Goal: Information Seeking & Learning: Learn about a topic

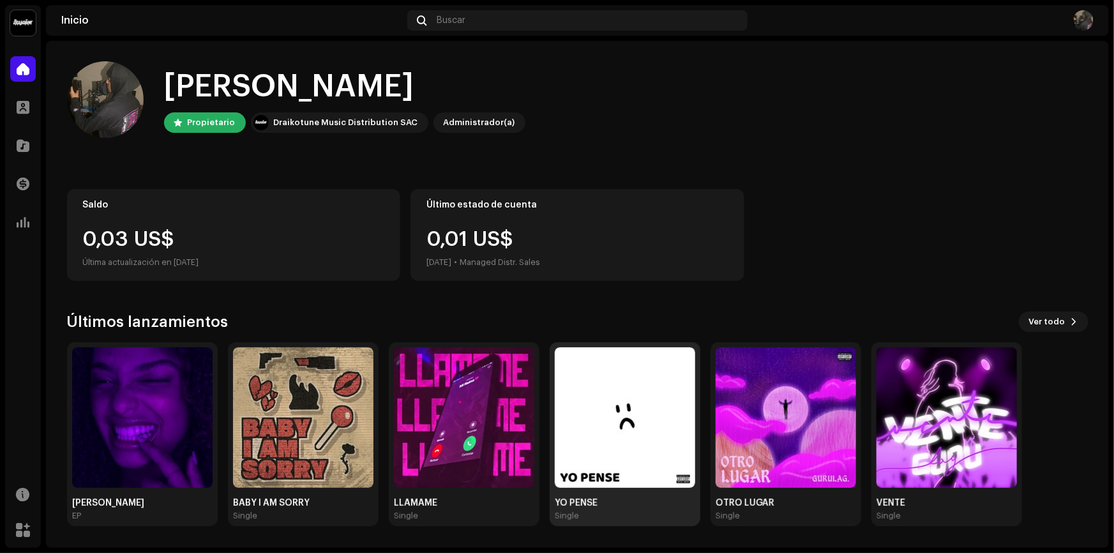
click at [619, 427] on img at bounding box center [625, 417] width 140 height 140
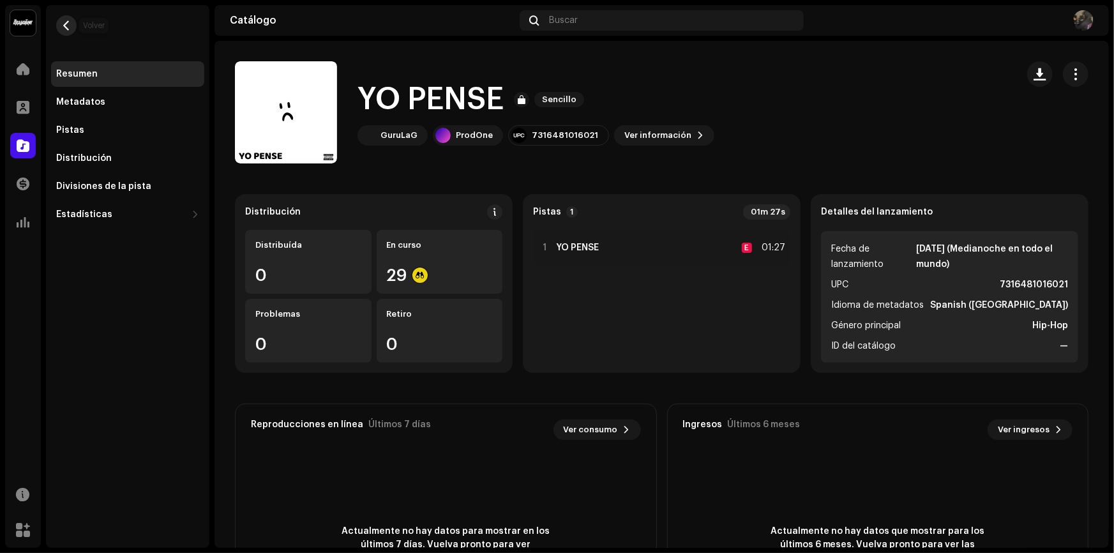
click at [68, 26] on span "button" at bounding box center [67, 25] width 10 height 10
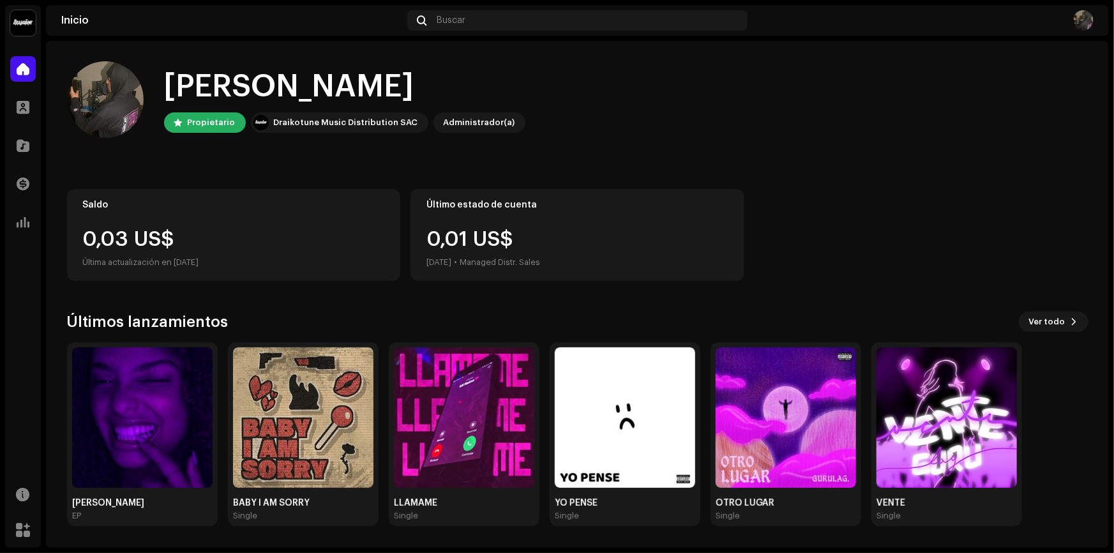
click at [600, 235] on div "0,01 US$ [DATE] • Managed Distr. Sales" at bounding box center [578, 249] width 302 height 41
click at [144, 238] on div "0,03 US$" at bounding box center [234, 239] width 302 height 20
click at [20, 224] on span at bounding box center [23, 222] width 13 height 10
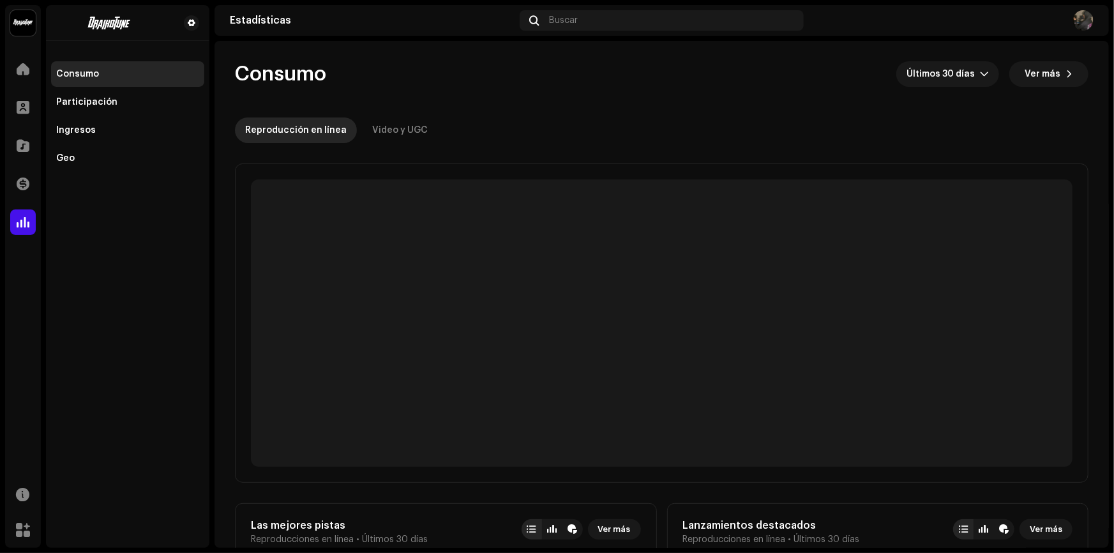
click at [21, 224] on span at bounding box center [23, 222] width 13 height 10
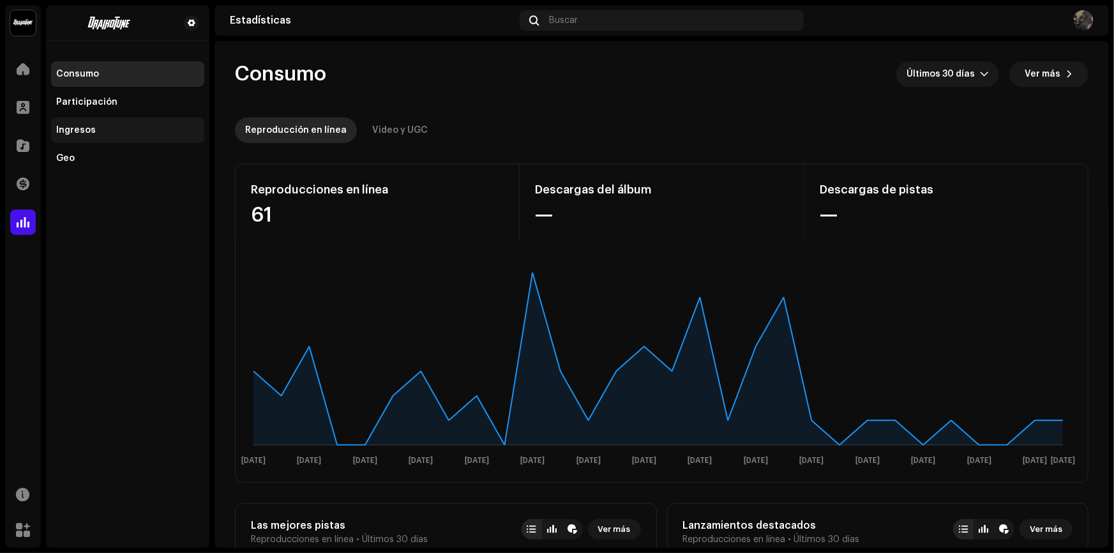
click at [89, 131] on div "Ingresos" at bounding box center [76, 130] width 40 height 10
click at [94, 130] on div "Ingresos" at bounding box center [127, 130] width 143 height 10
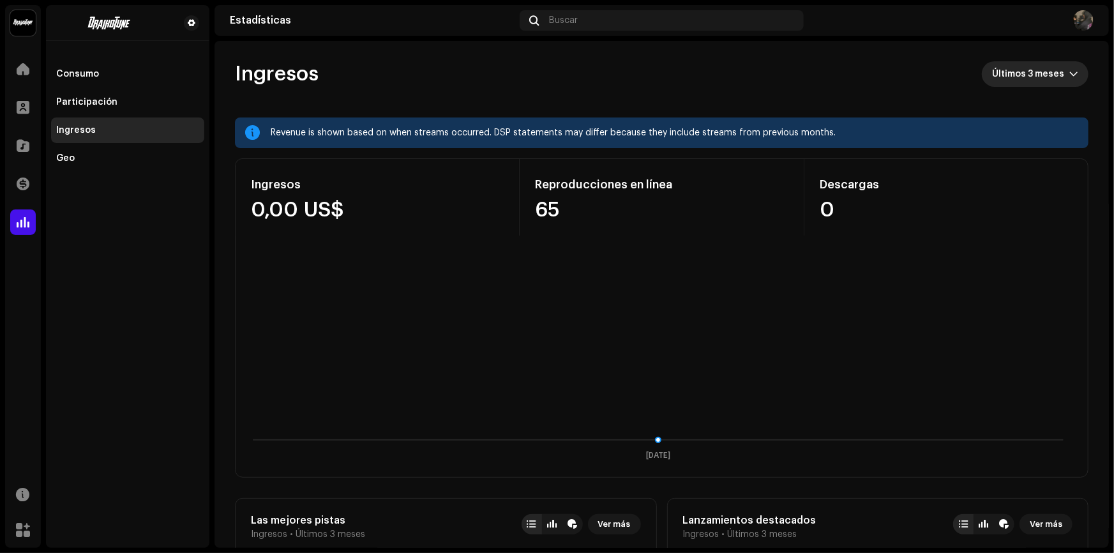
click at [1060, 73] on span "Últimos 3 meses" at bounding box center [1030, 74] width 77 height 26
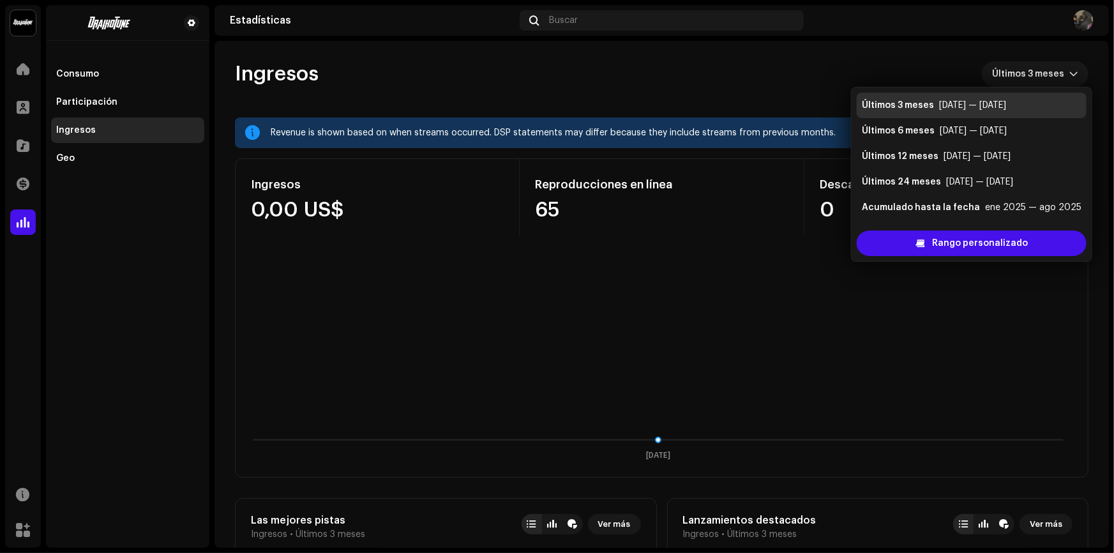
click at [824, 50] on re-o-revenue-dashboard-header "Ingresos Últimos 3 meses" at bounding box center [662, 79] width 854 height 77
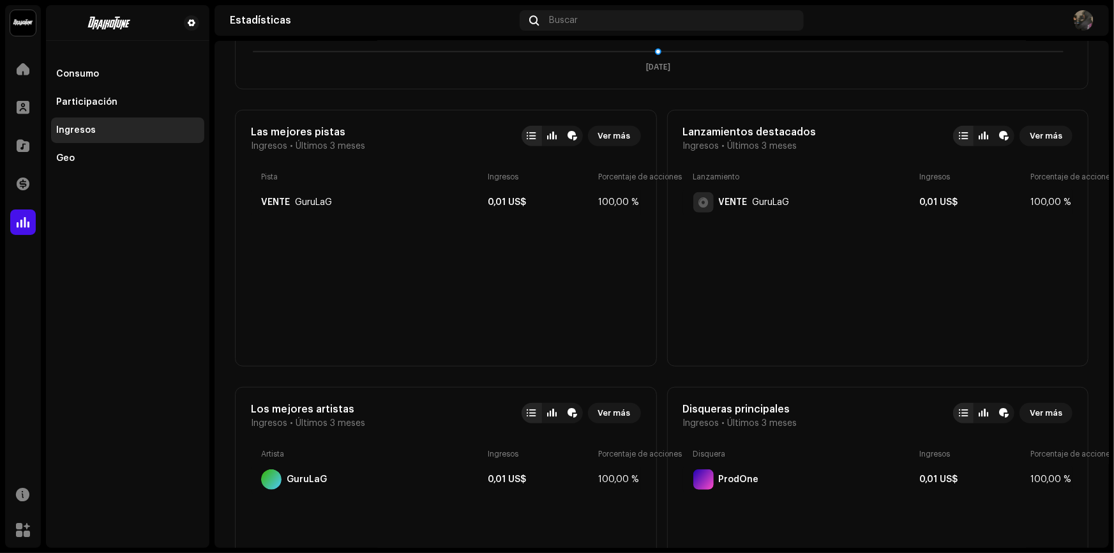
scroll to position [406, 0]
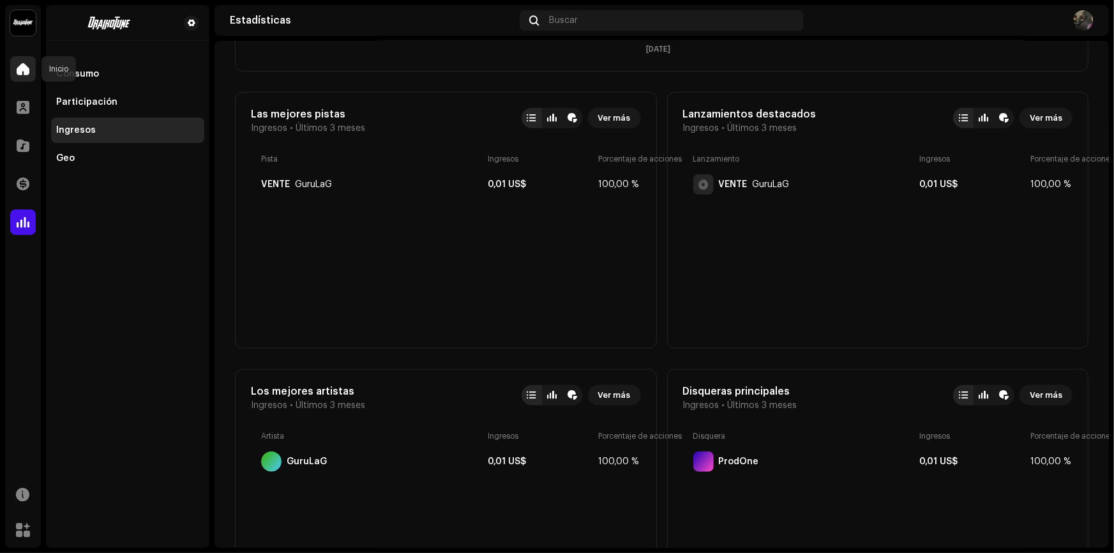
click at [19, 64] on span at bounding box center [23, 69] width 13 height 10
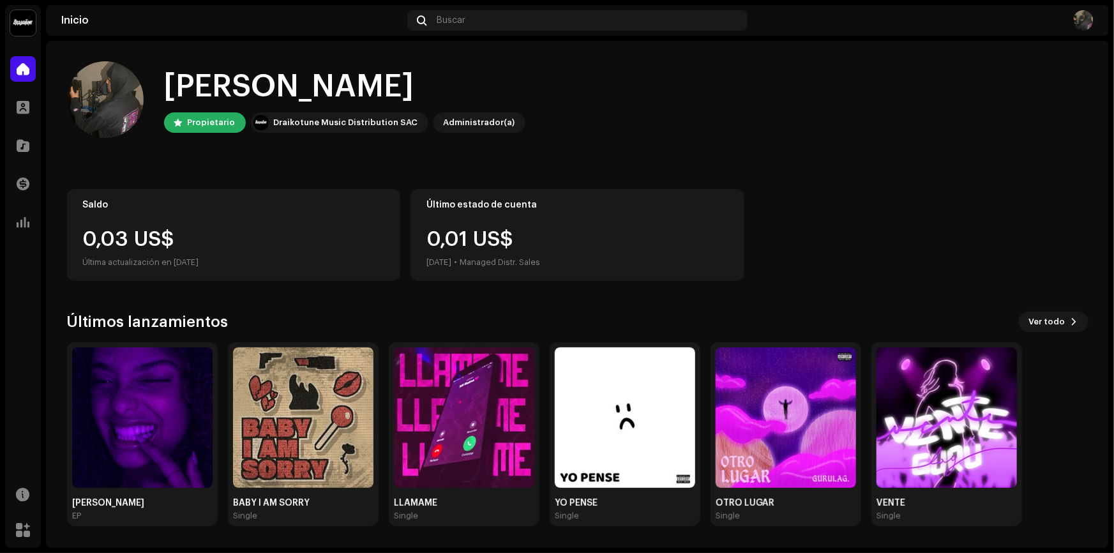
click at [154, 238] on div "0,03 US$" at bounding box center [234, 239] width 302 height 20
click at [159, 238] on div "0,03 US$" at bounding box center [234, 239] width 302 height 20
click at [187, 234] on div "0,03 US$" at bounding box center [234, 239] width 302 height 20
click at [482, 411] on img at bounding box center [464, 417] width 140 height 140
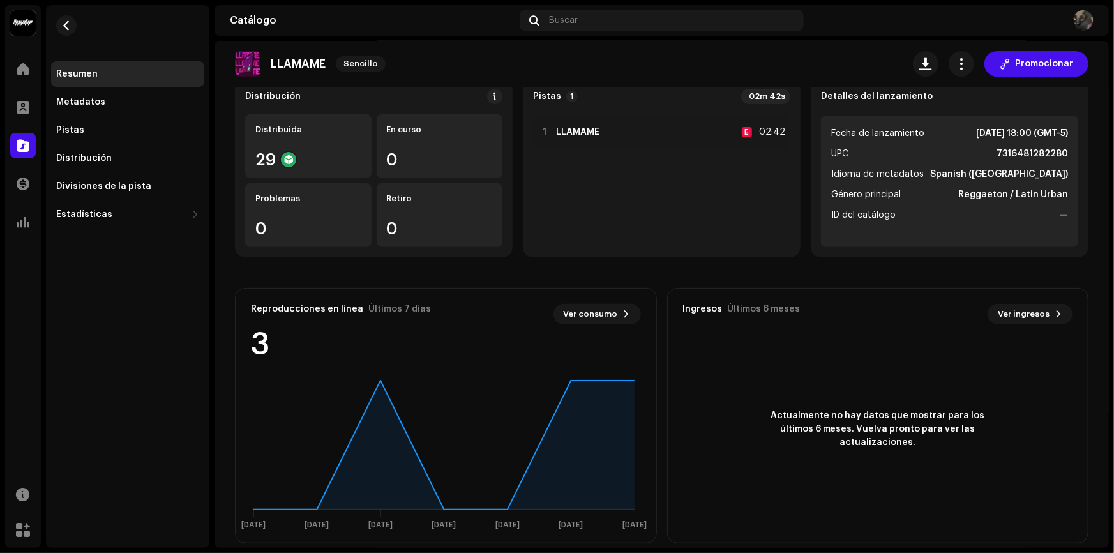
scroll to position [131, 0]
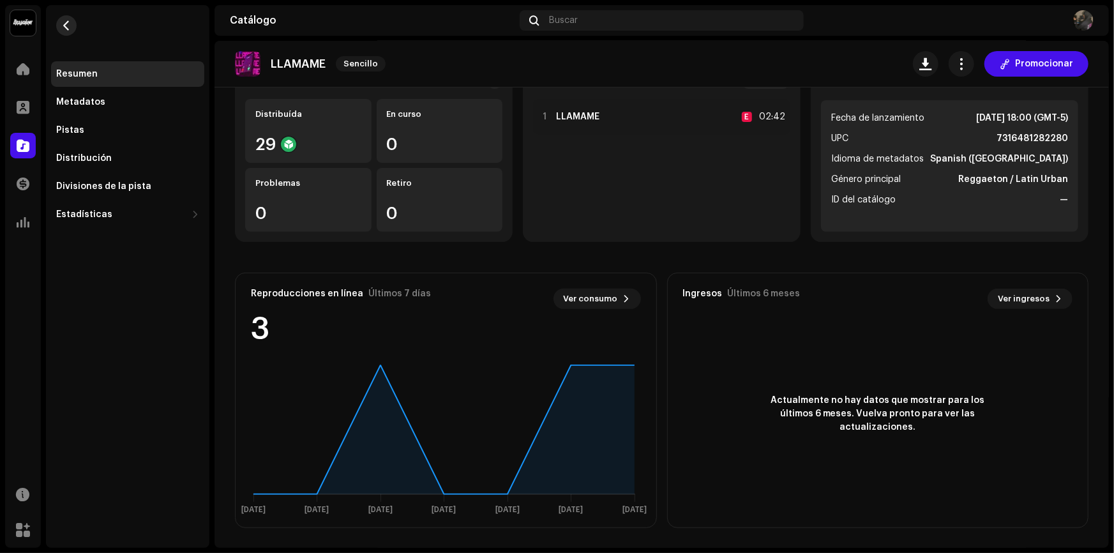
click at [68, 25] on span "button" at bounding box center [67, 25] width 10 height 10
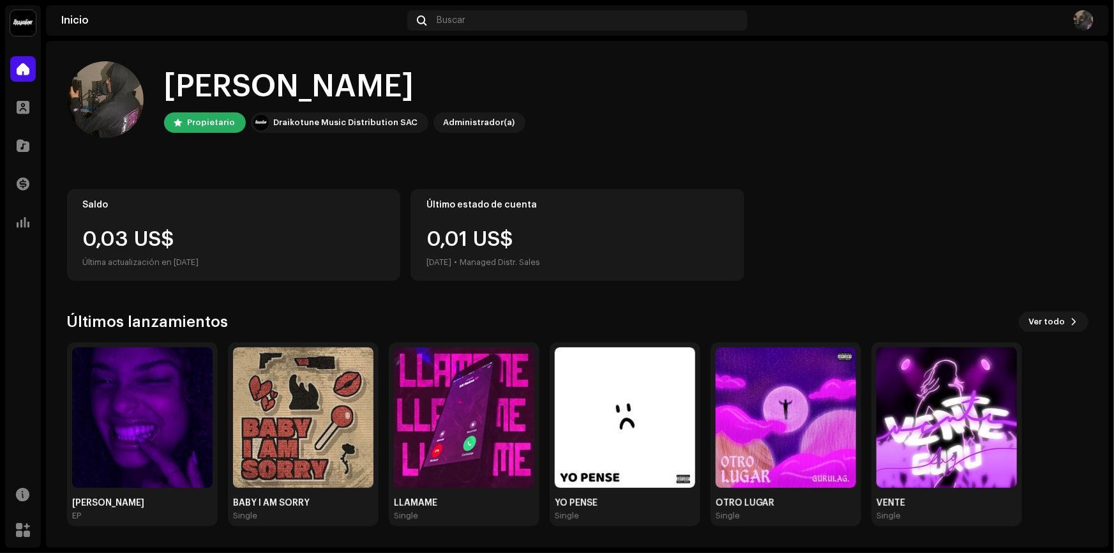
click at [525, 251] on div "0,01 US$ [DATE] • Managed Distr. Sales" at bounding box center [484, 249] width 114 height 41
click at [258, 264] on div "Última actualización en [DATE]" at bounding box center [234, 262] width 302 height 15
click at [147, 261] on div "Última actualización en [DATE]" at bounding box center [234, 262] width 302 height 15
click at [540, 229] on div "0,01 US$ [DATE] • Managed Distr. Sales" at bounding box center [484, 249] width 114 height 41
click at [215, 235] on div "0,03 US$" at bounding box center [234, 239] width 302 height 20
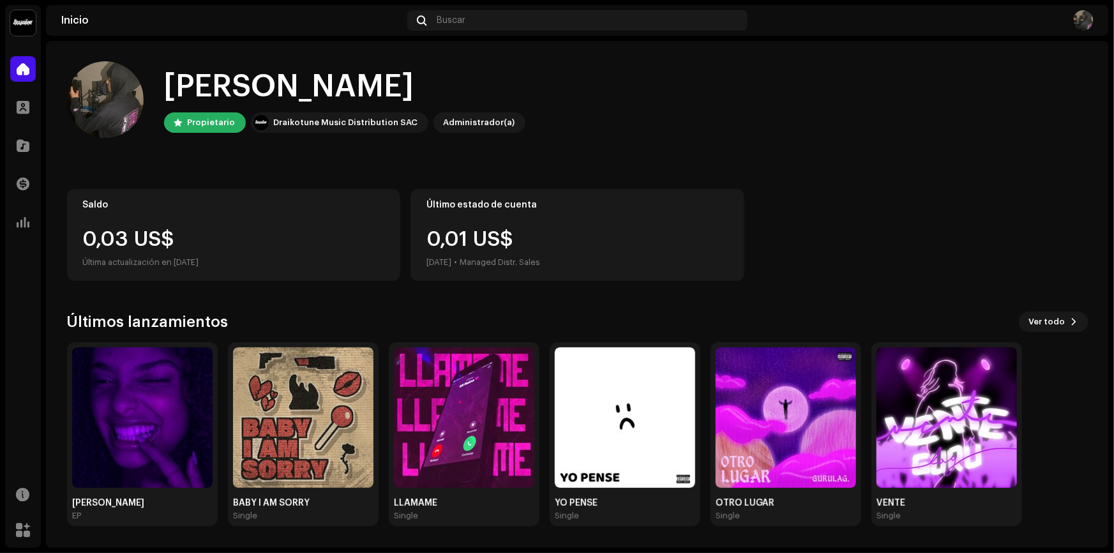
click at [151, 212] on div "Saldo 0,03 US$ Última actualización en [DATE]" at bounding box center [234, 235] width 334 height 92
click at [32, 109] on div at bounding box center [23, 108] width 26 height 26
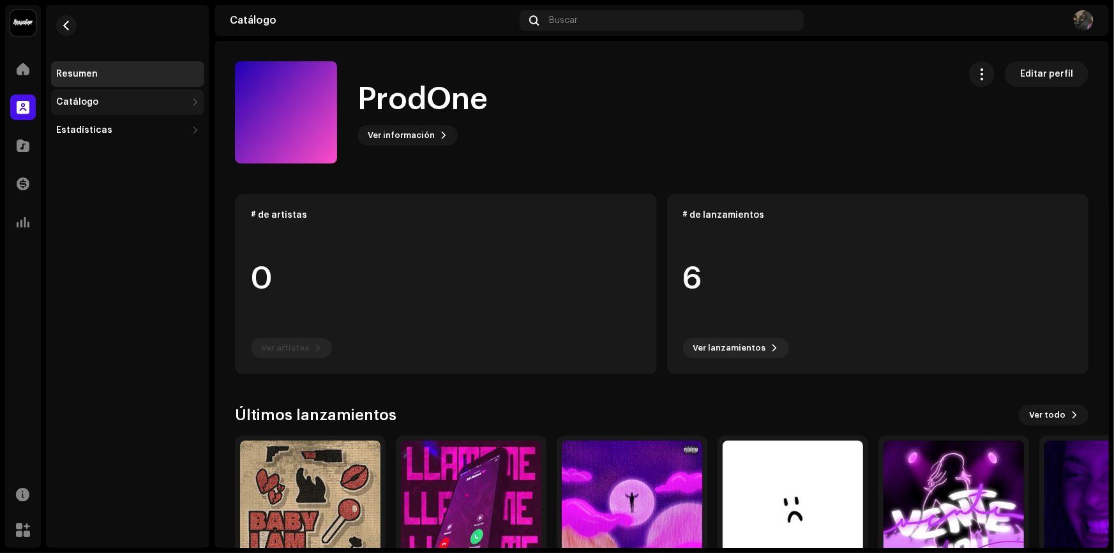
click at [97, 102] on div "Catálogo" at bounding box center [121, 102] width 130 height 10
click at [19, 194] on div at bounding box center [23, 184] width 26 height 26
click at [27, 218] on span at bounding box center [23, 222] width 13 height 10
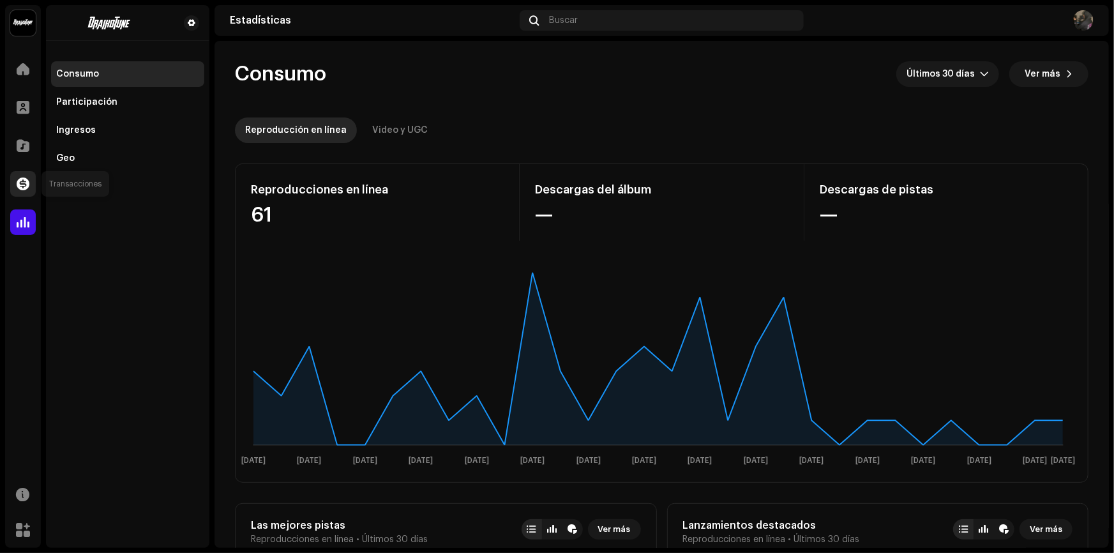
click at [26, 180] on span at bounding box center [23, 184] width 13 height 10
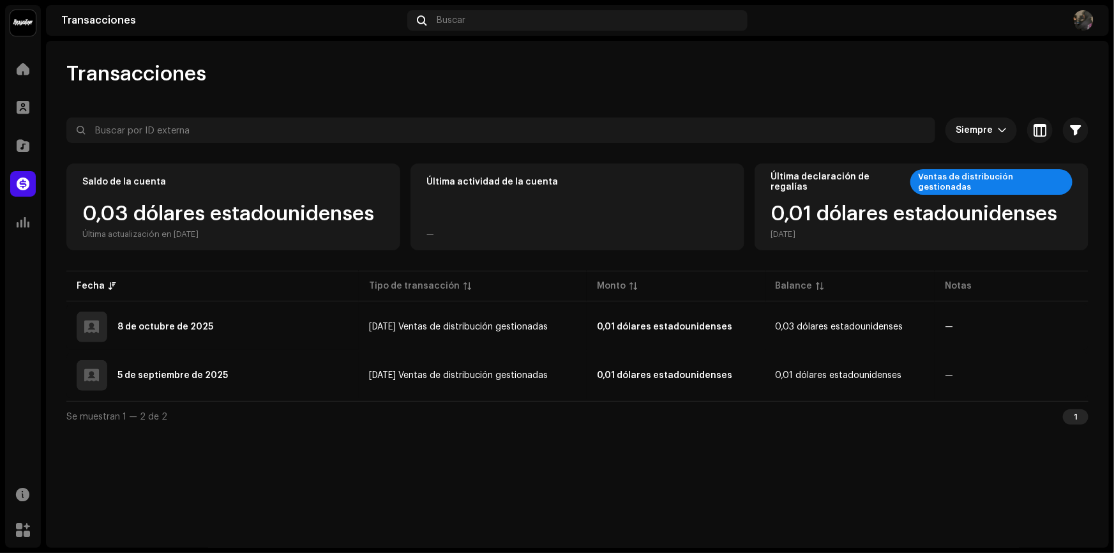
click at [971, 187] on div "Ventas de distribución gestionadas" at bounding box center [992, 182] width 162 height 26
click at [936, 204] on div "0,01 dólares estadounidenses [DATE]" at bounding box center [914, 222] width 287 height 36
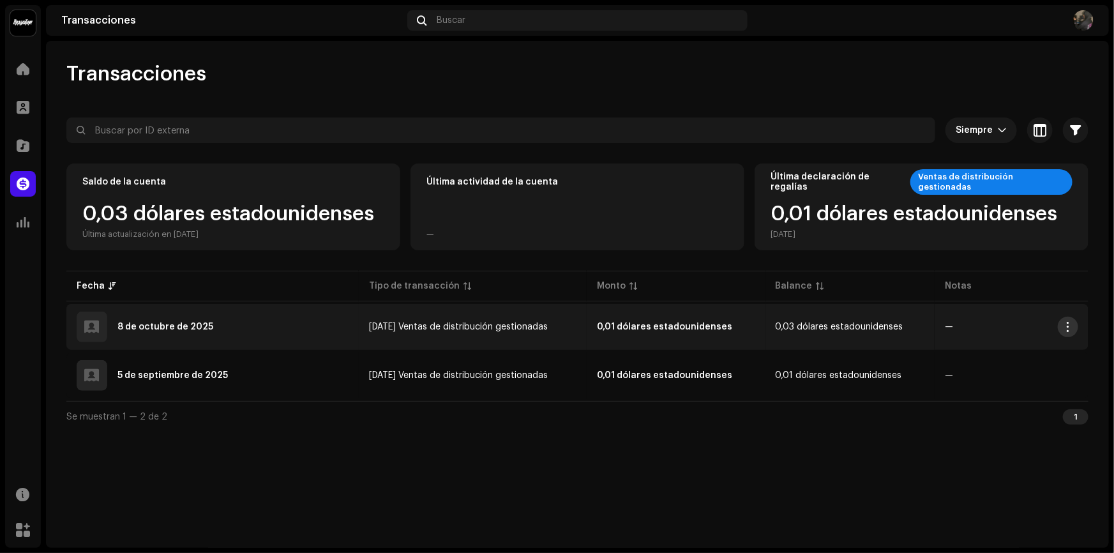
click at [1071, 330] on span "button" at bounding box center [1069, 327] width 10 height 10
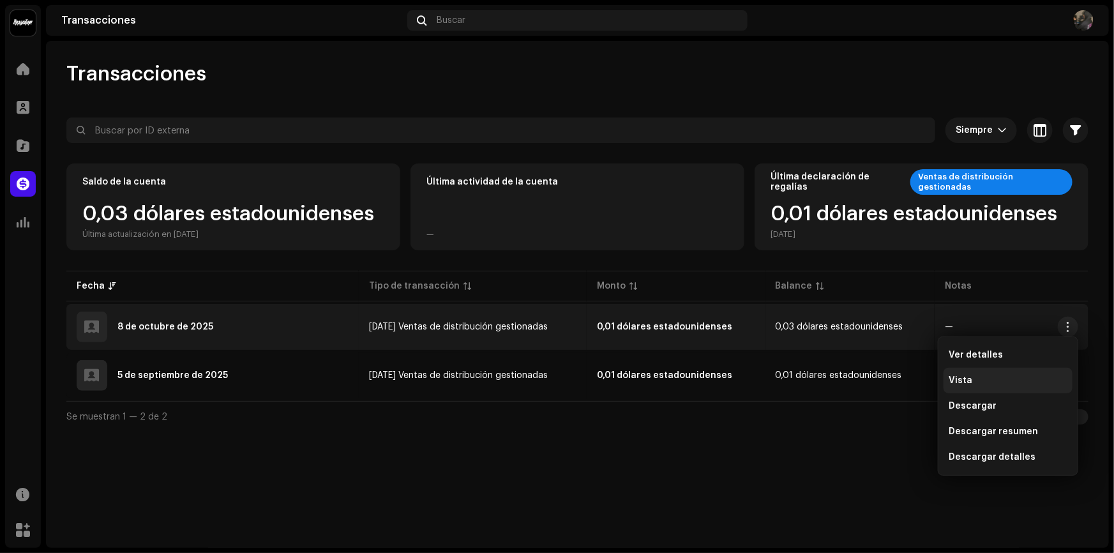
click at [996, 387] on div "Vista" at bounding box center [1008, 381] width 129 height 26
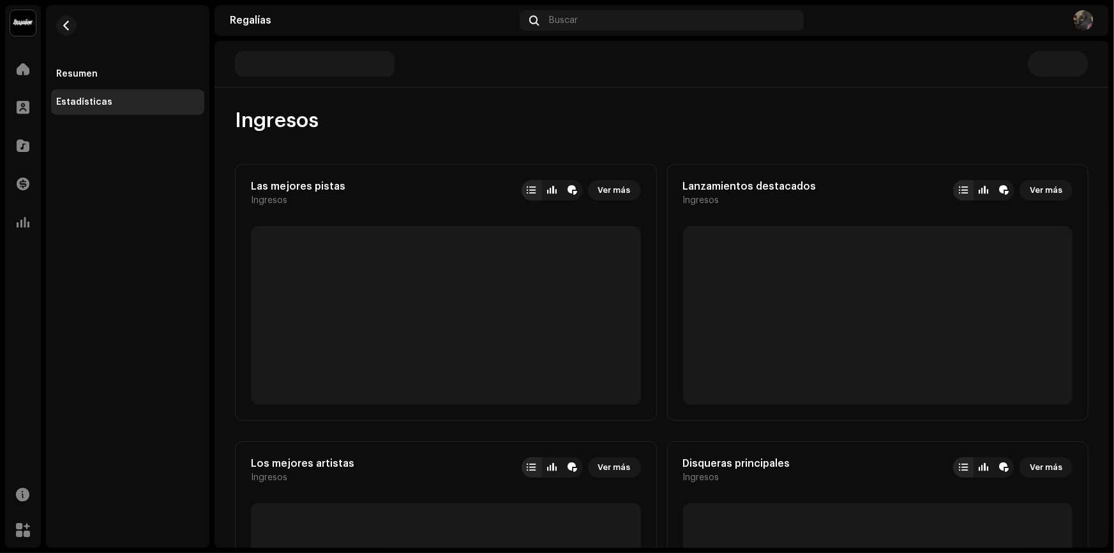
click at [1063, 326] on p-skeleton at bounding box center [878, 315] width 390 height 179
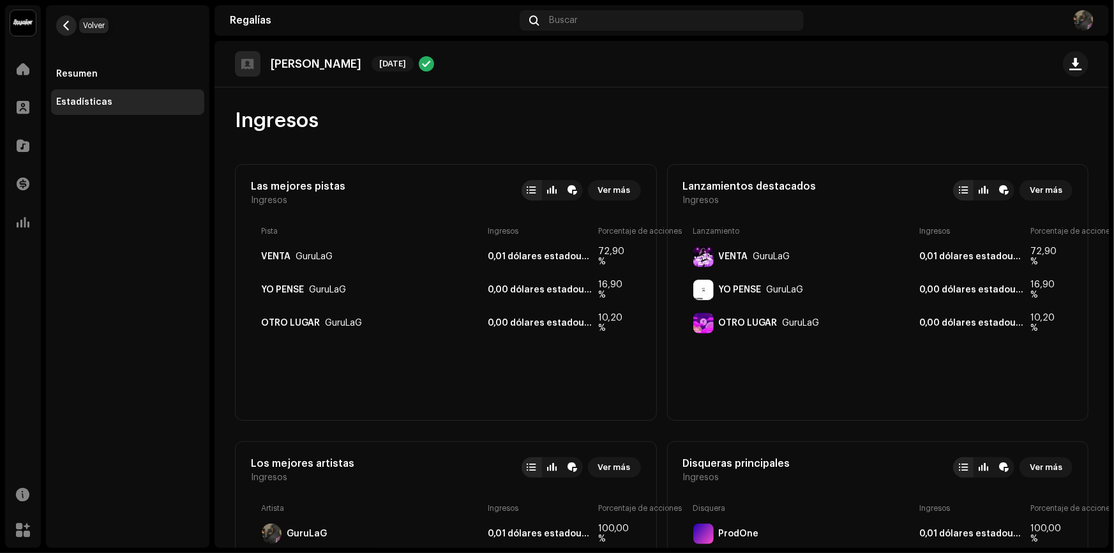
click at [71, 26] on button "button" at bounding box center [66, 25] width 20 height 20
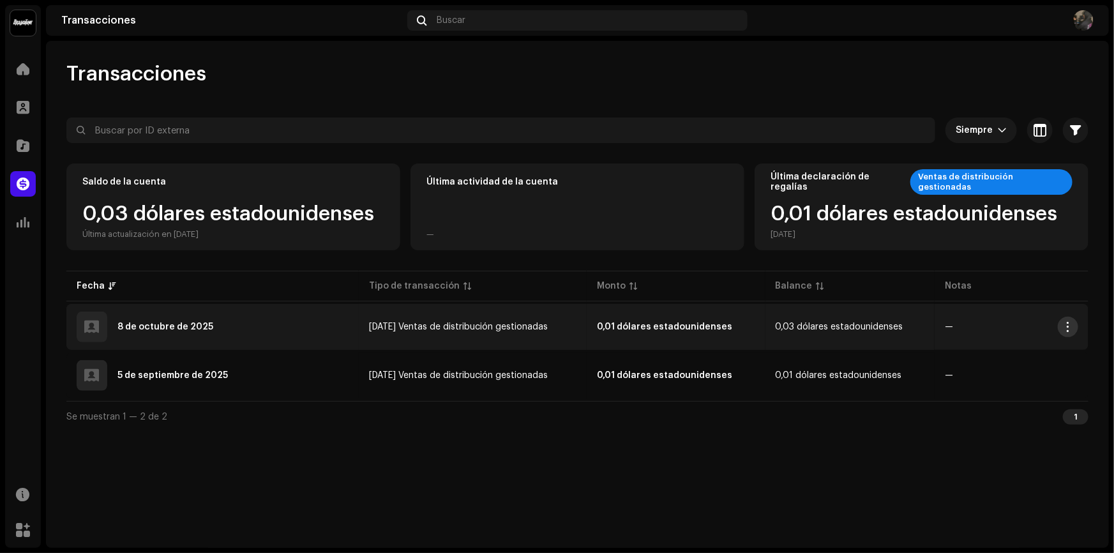
click at [1074, 323] on button "button" at bounding box center [1068, 327] width 20 height 20
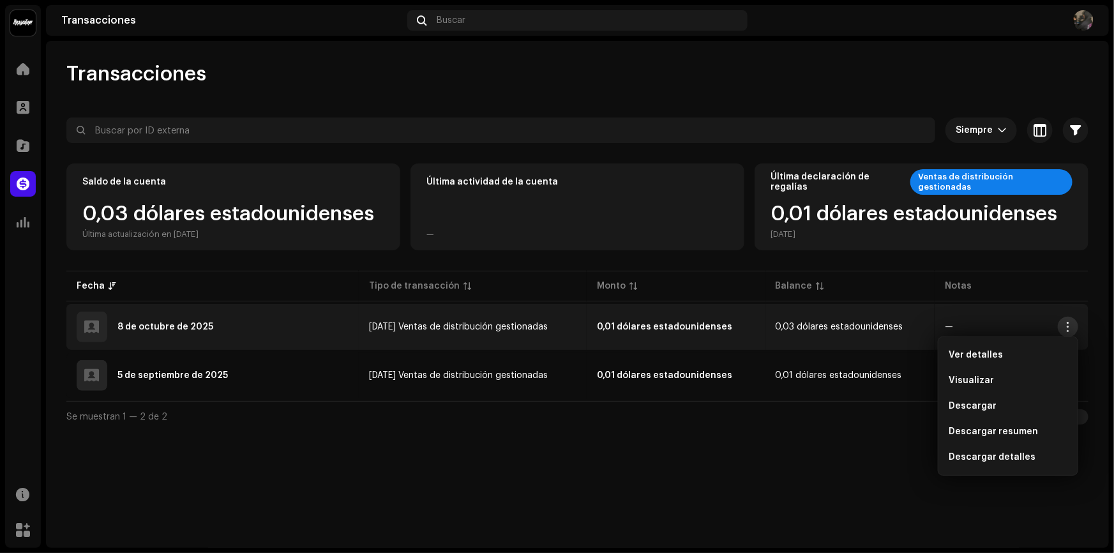
click at [1073, 323] on button "button" at bounding box center [1068, 327] width 20 height 20
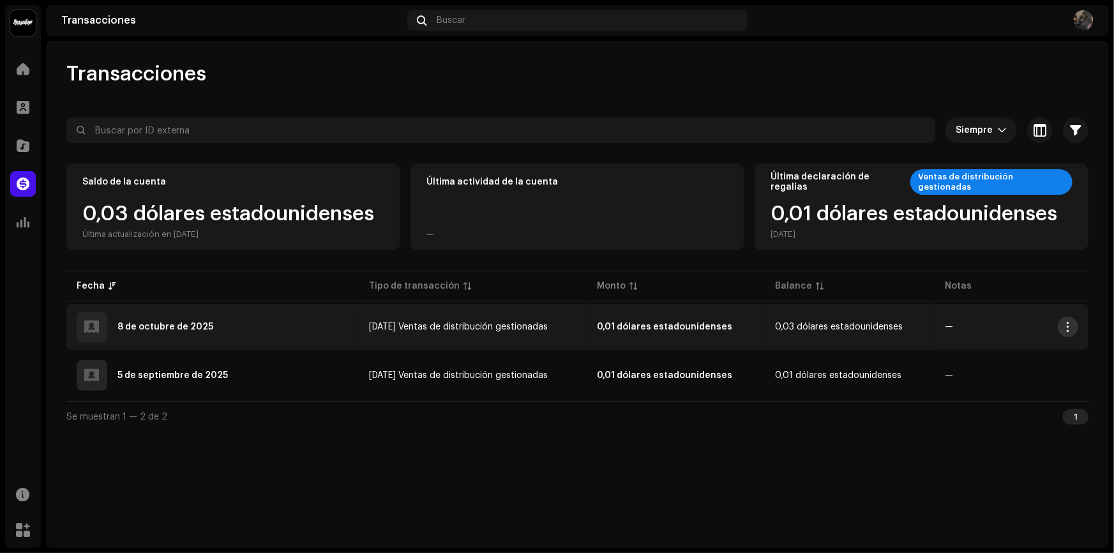
click at [1073, 323] on span "button" at bounding box center [1069, 327] width 10 height 10
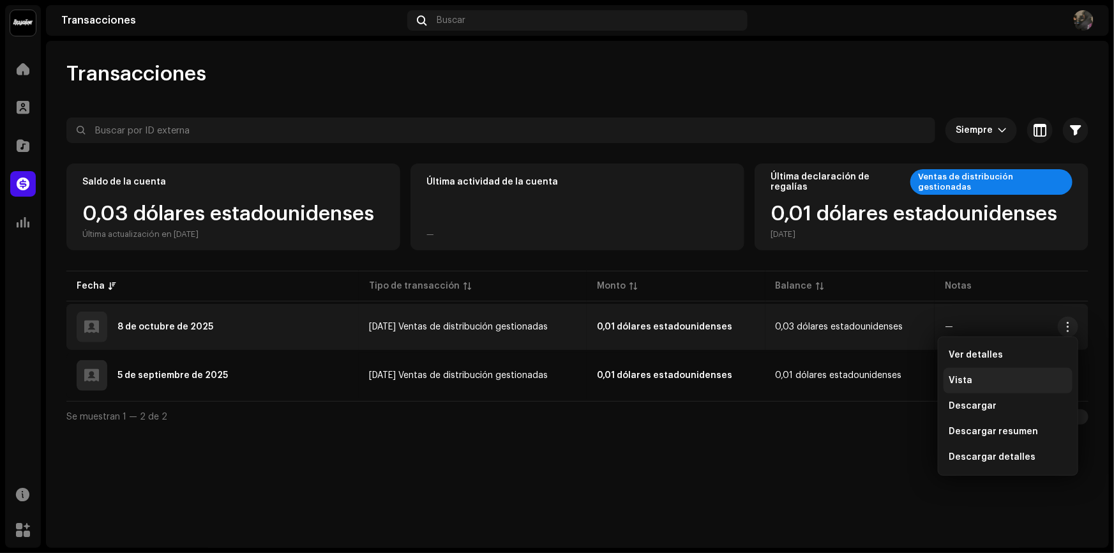
click at [1002, 383] on div "Vista" at bounding box center [1008, 381] width 119 height 10
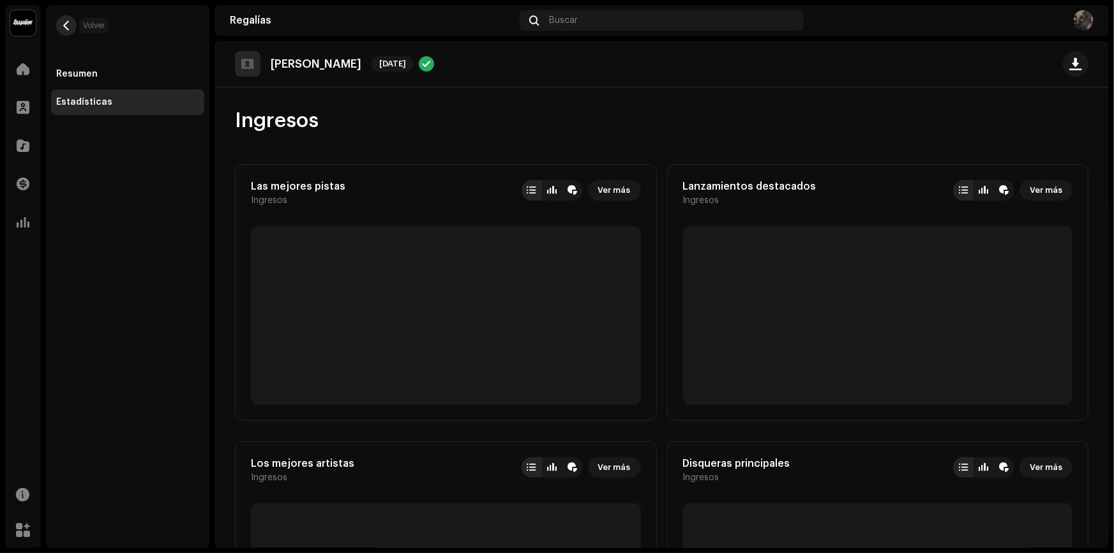
click at [71, 20] on button "button" at bounding box center [66, 25] width 20 height 20
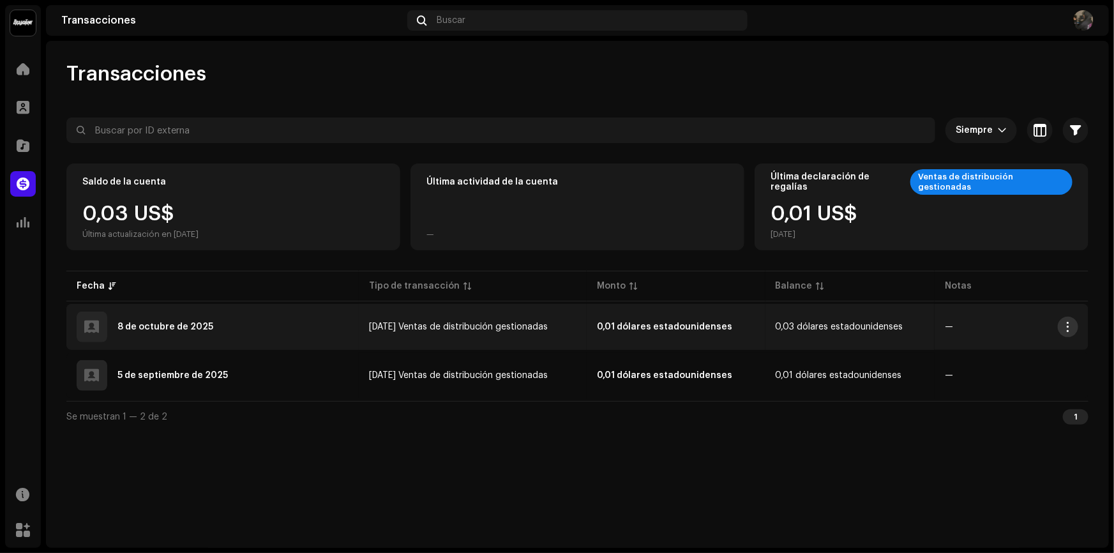
click at [1069, 330] on span "button" at bounding box center [1069, 327] width 10 height 10
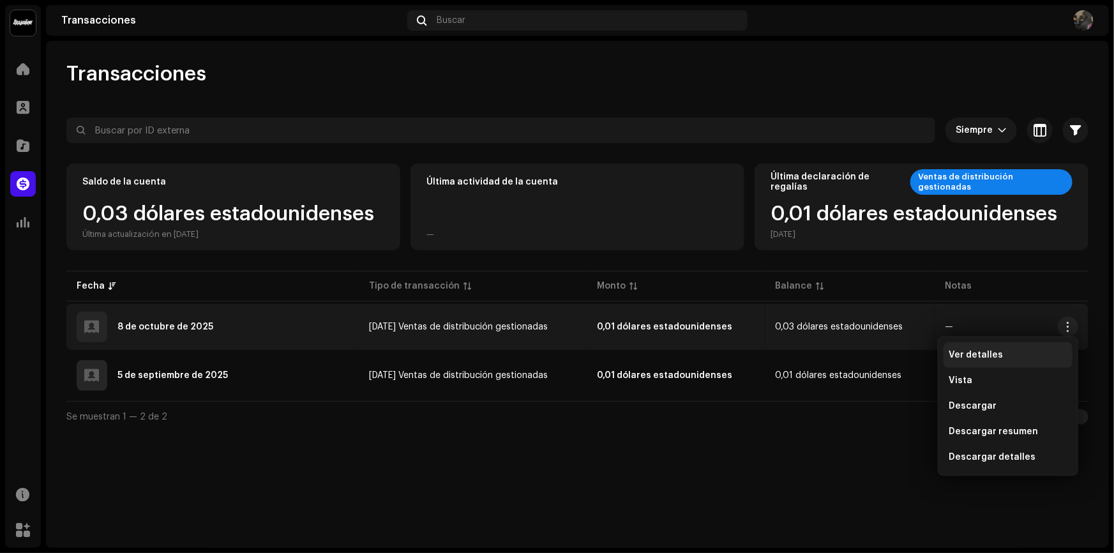
click at [1011, 351] on div "Ver detalles" at bounding box center [1008, 355] width 119 height 10
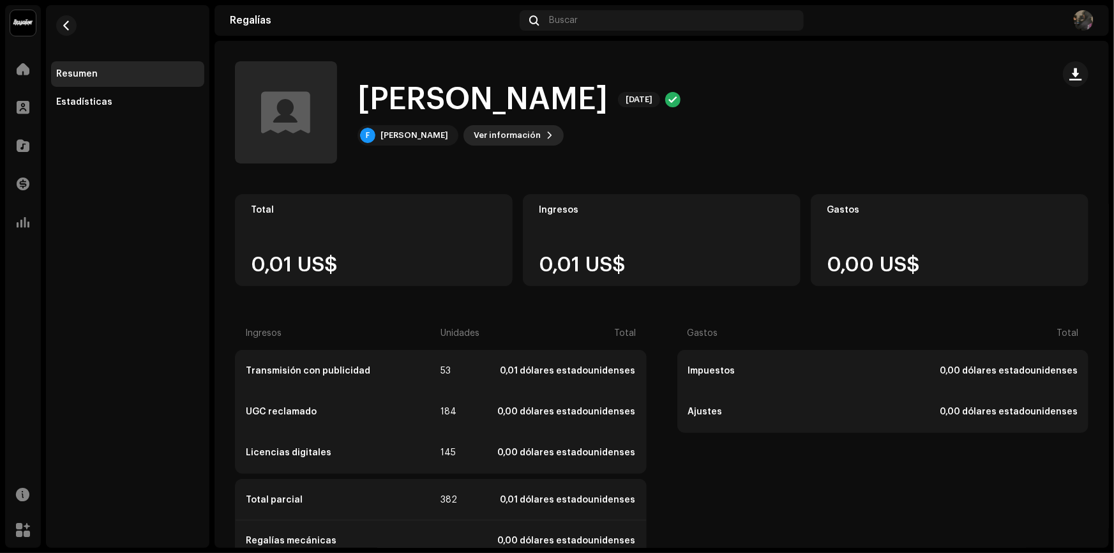
click at [485, 134] on span "Ver información" at bounding box center [507, 136] width 67 height 26
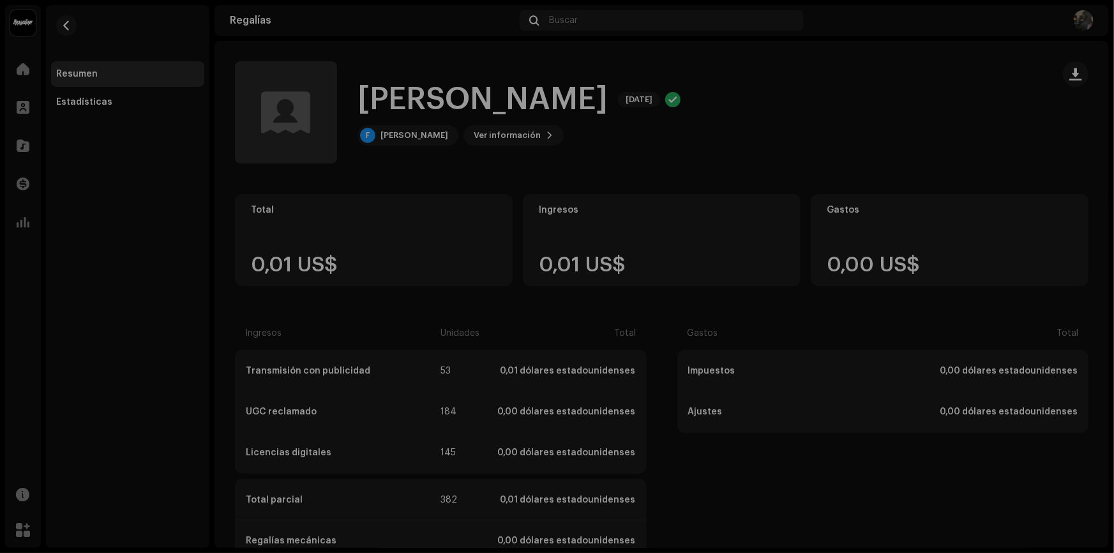
click at [672, 139] on div "[PERSON_NAME] 5707876 ID del (de la) beneficiario(a) 714795 Mes del estado de c…" at bounding box center [557, 276] width 1114 height 553
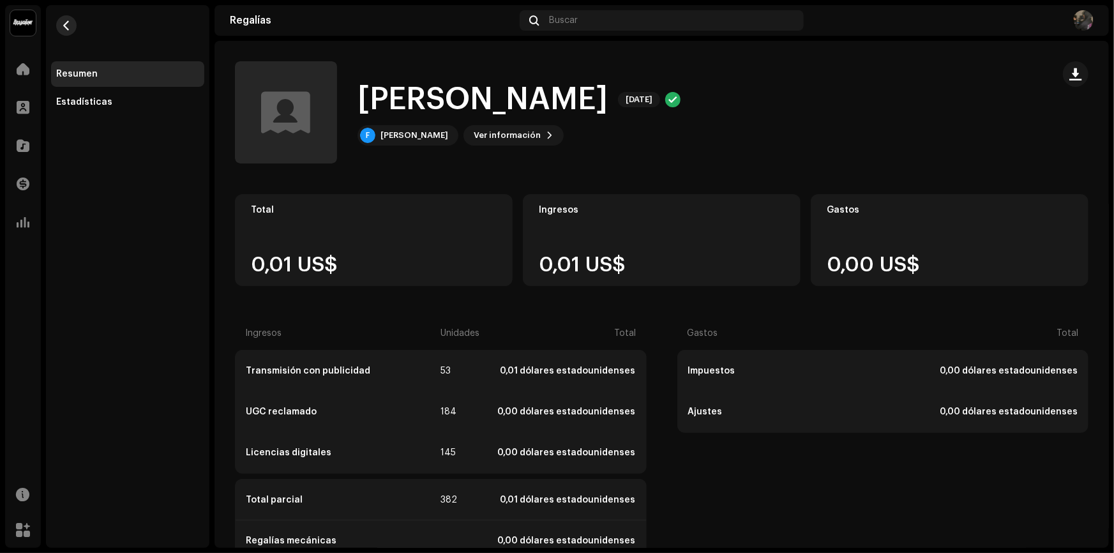
click at [69, 26] on span "button" at bounding box center [67, 25] width 10 height 10
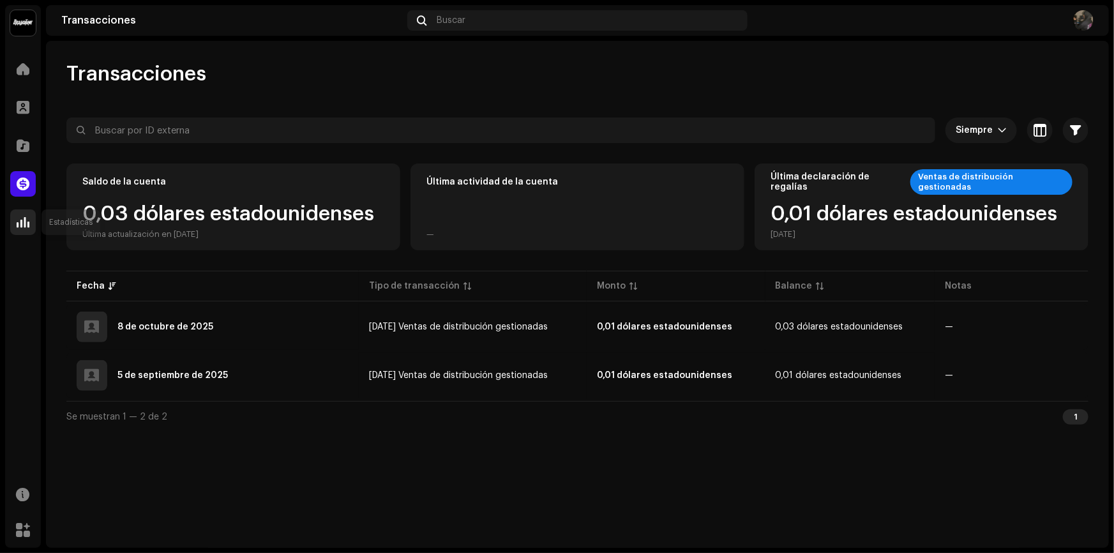
click at [31, 209] on div at bounding box center [23, 222] width 26 height 26
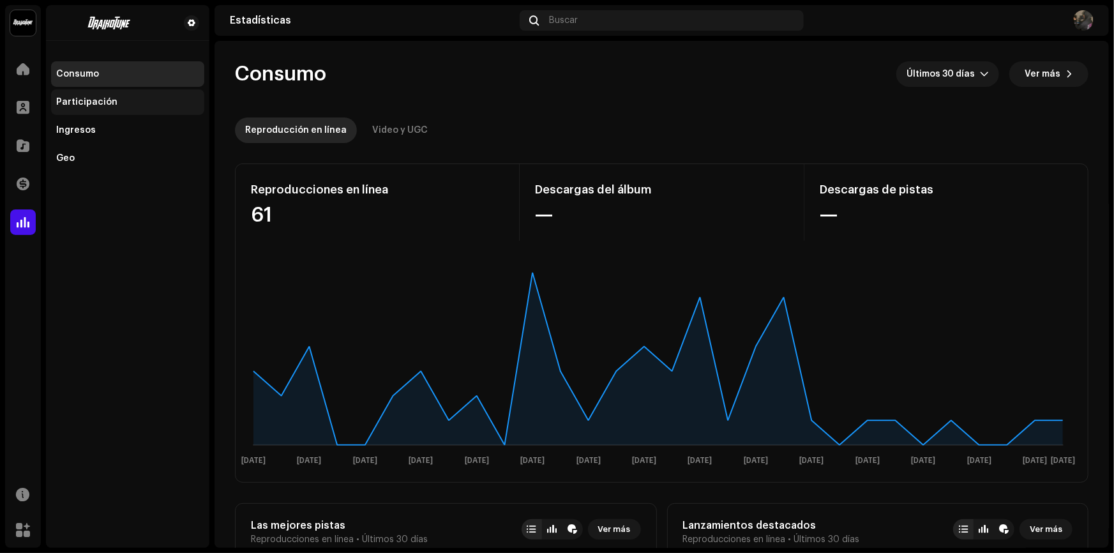
click at [98, 101] on div "Participación" at bounding box center [86, 102] width 61 height 10
click at [87, 131] on font "Ingresos" at bounding box center [76, 130] width 40 height 9
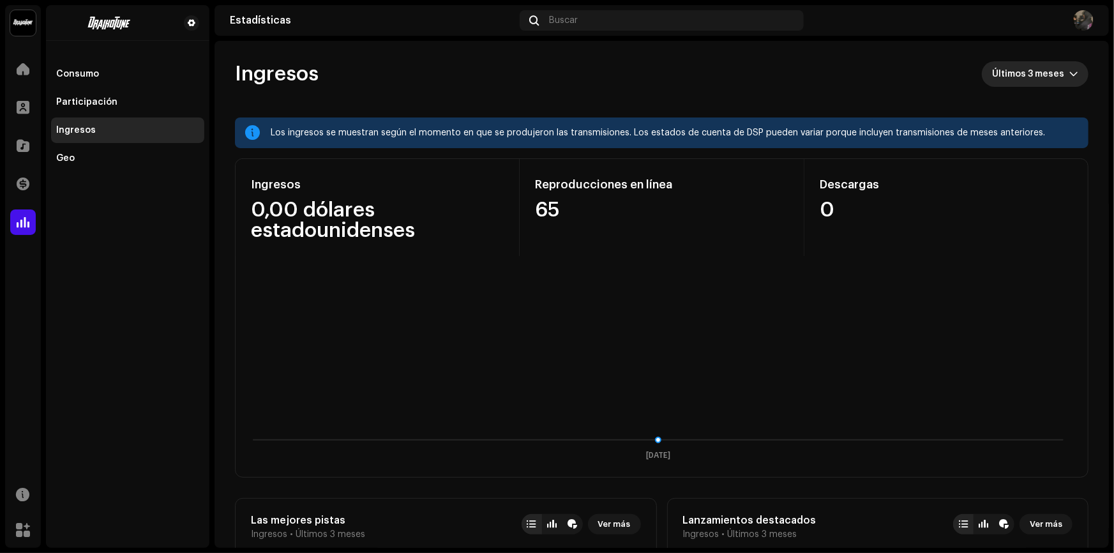
click at [1024, 70] on span "Últimos 3 meses" at bounding box center [1030, 74] width 77 height 26
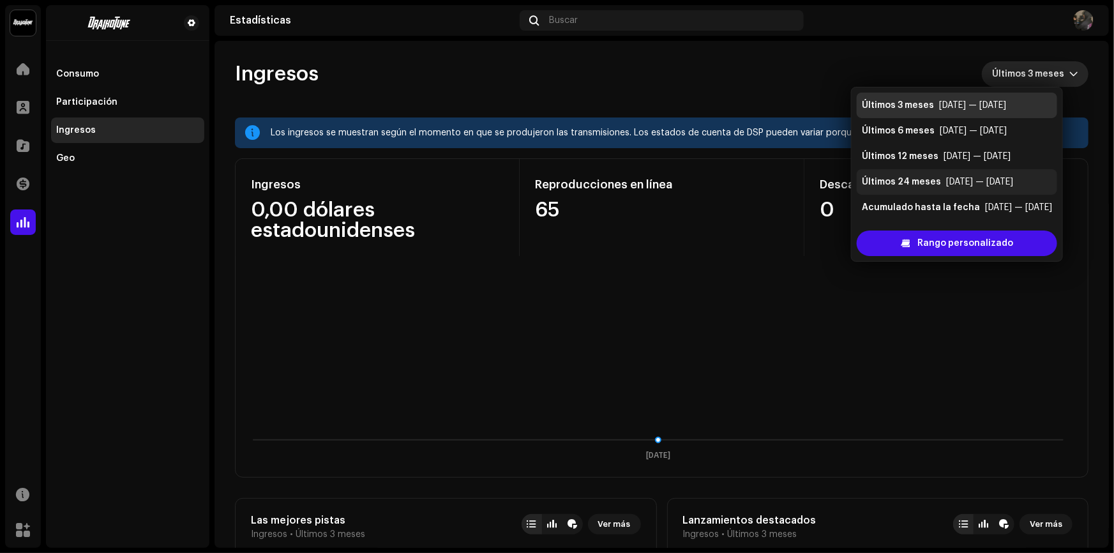
scroll to position [0, 10]
click at [969, 158] on font "[DATE] — [DATE]" at bounding box center [977, 156] width 67 height 9
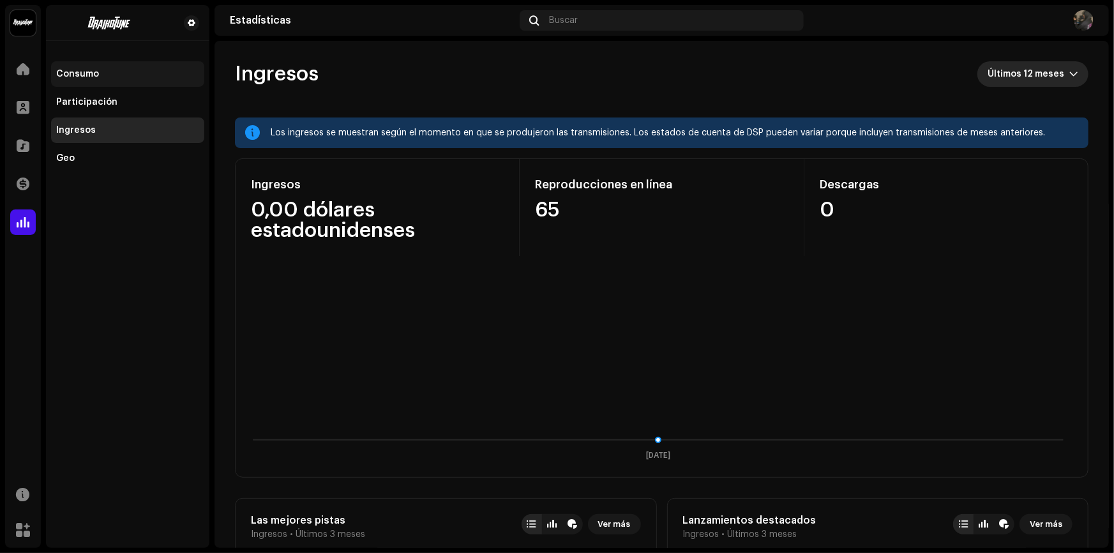
click at [83, 79] on div "Consumo" at bounding box center [127, 74] width 153 height 26
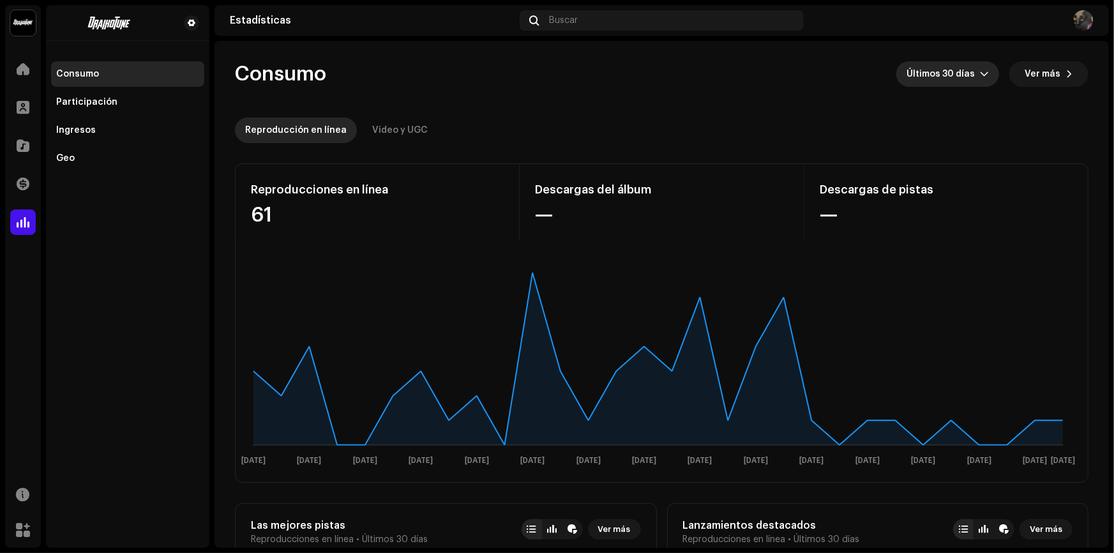
click at [940, 68] on span "Últimos 30 días" at bounding box center [943, 74] width 73 height 26
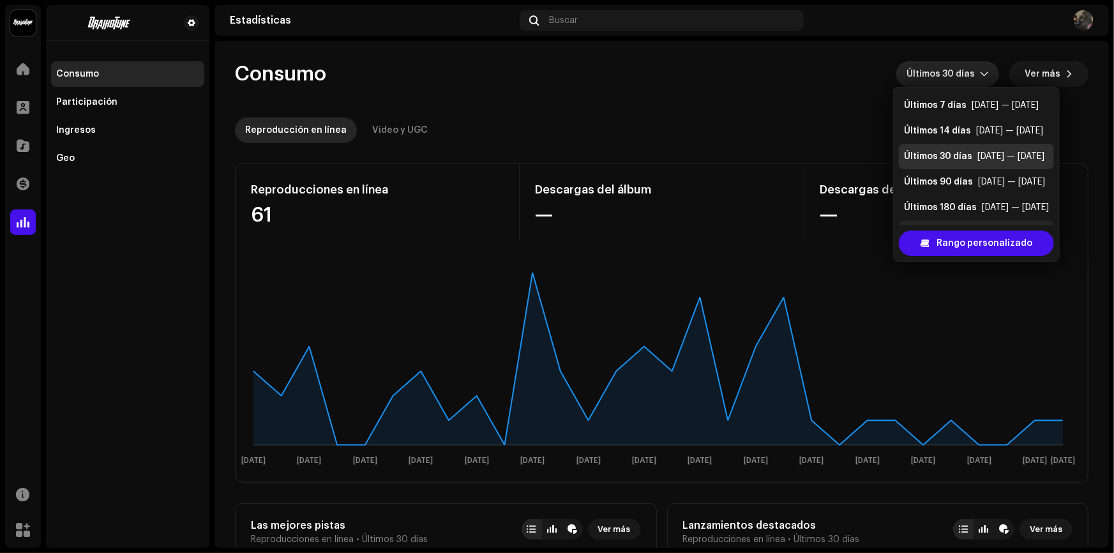
scroll to position [20, 0]
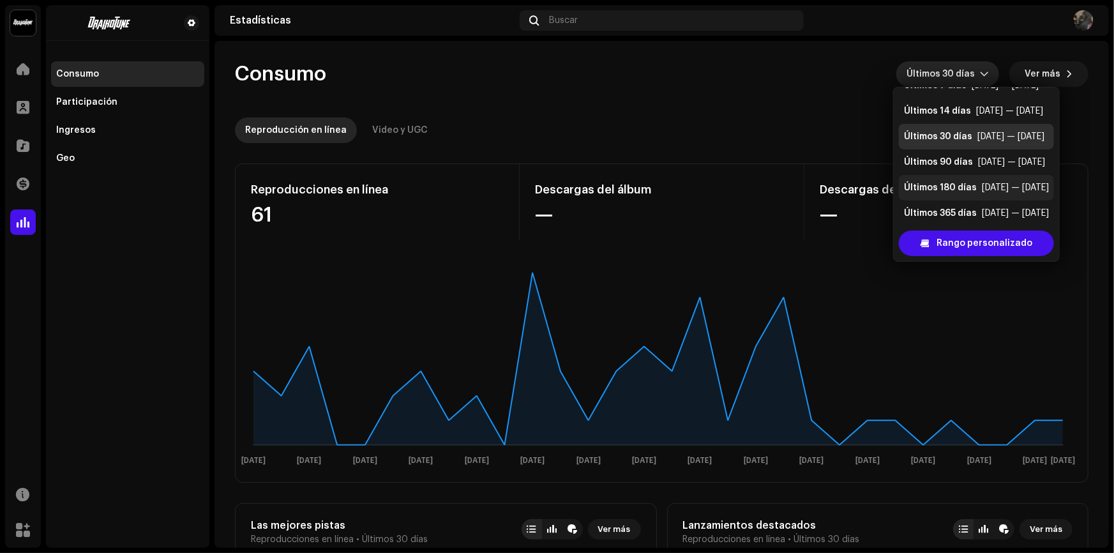
click at [964, 185] on div "Últimos 180 días" at bounding box center [940, 187] width 73 height 13
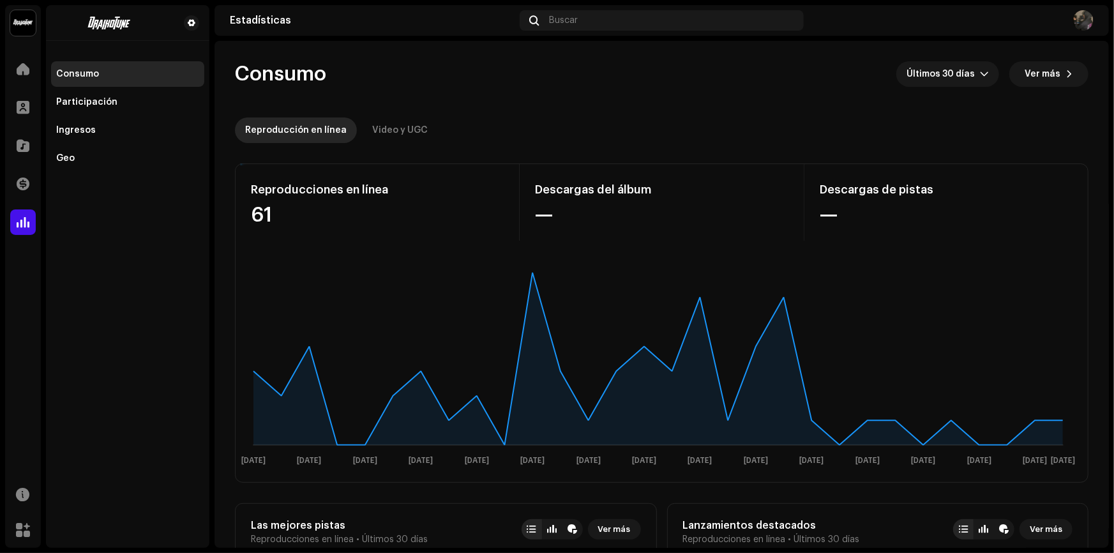
click at [964, 172] on div "Últimos 180 días" at bounding box center [940, 167] width 73 height 10
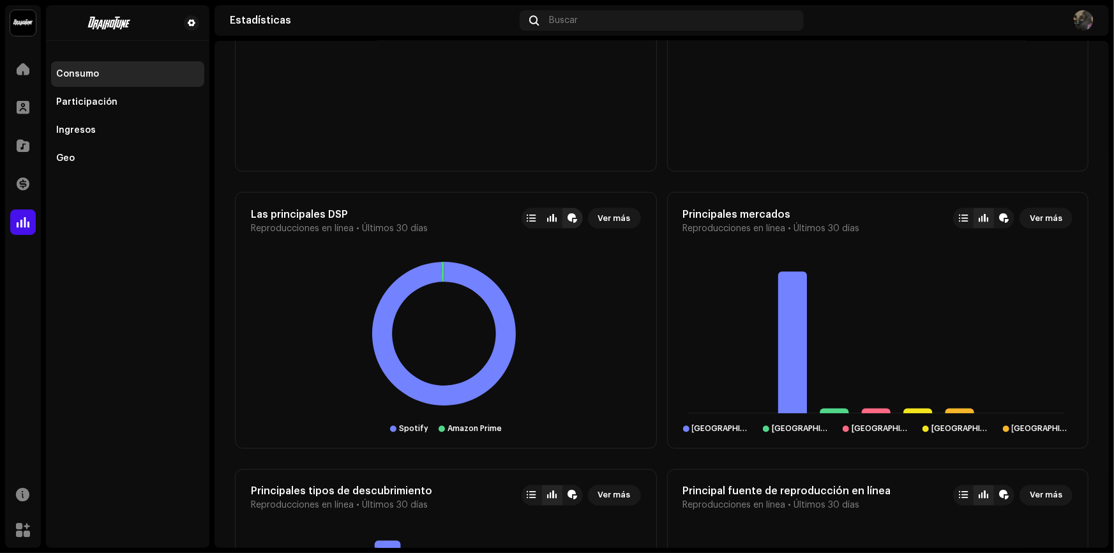
scroll to position [862, 0]
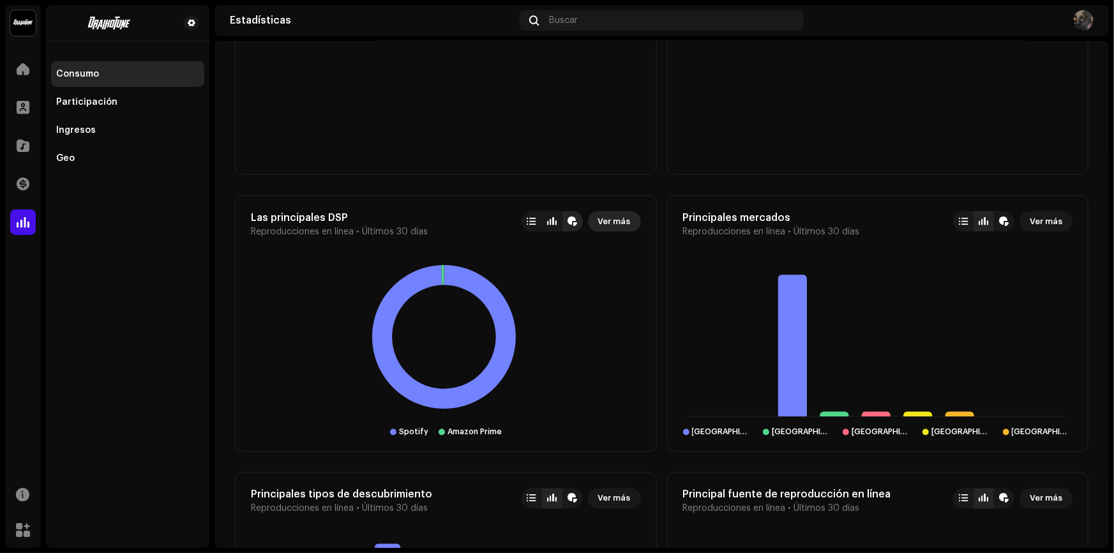
click at [612, 217] on font "Ver más" at bounding box center [614, 221] width 33 height 8
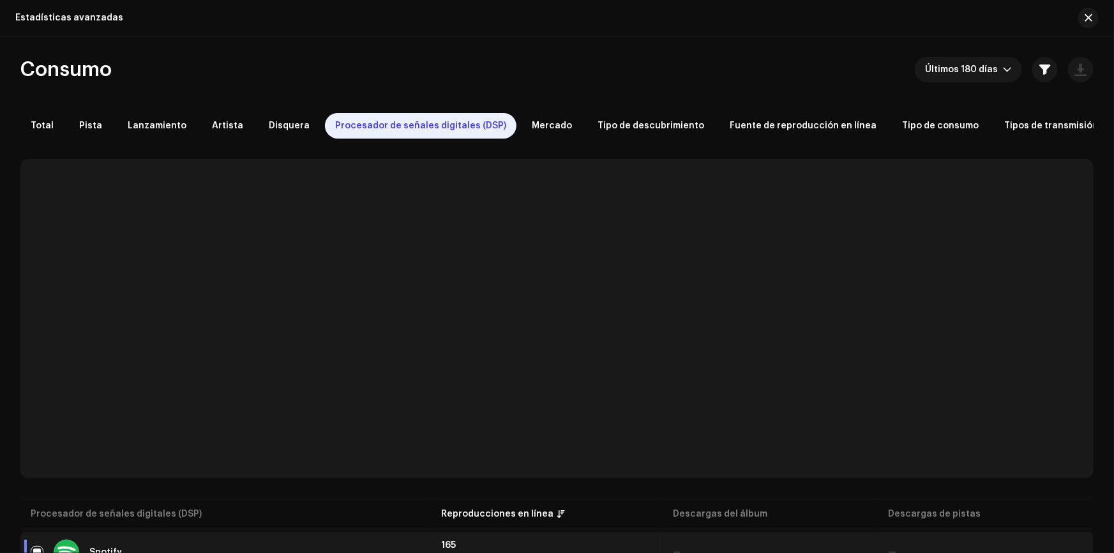
scroll to position [84, 0]
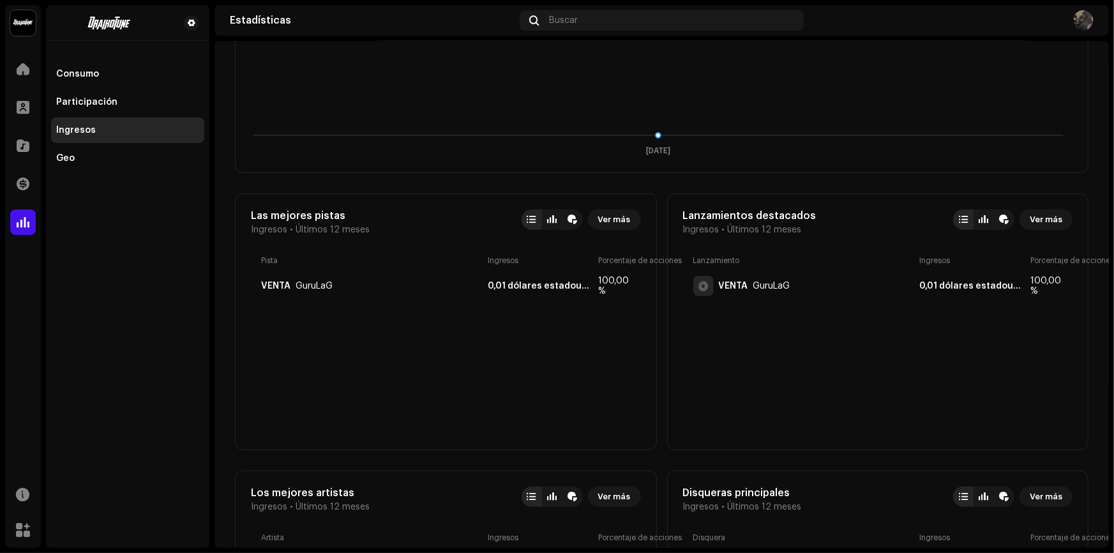
scroll to position [174, 0]
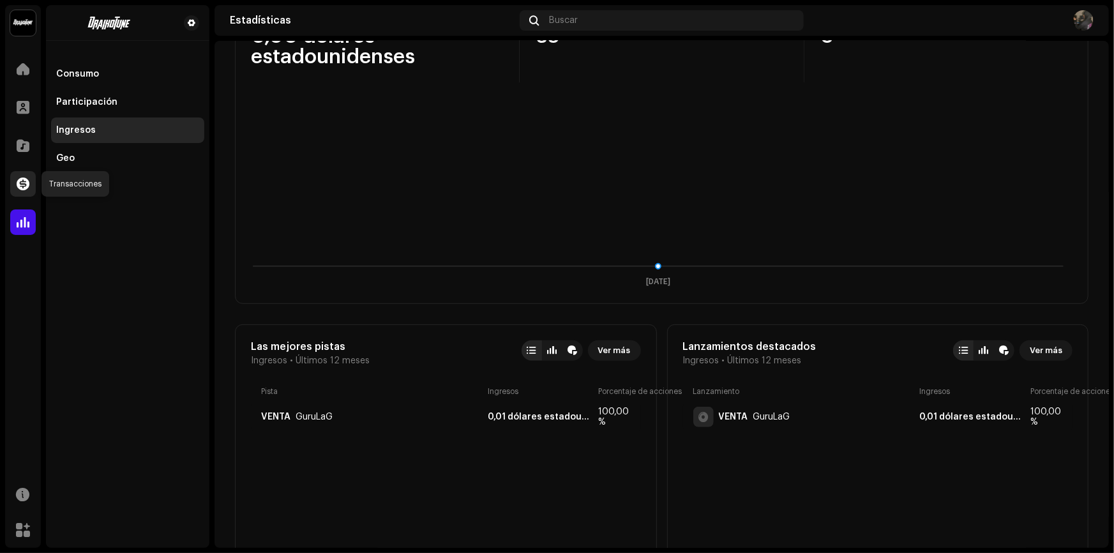
click at [18, 192] on div at bounding box center [23, 184] width 26 height 26
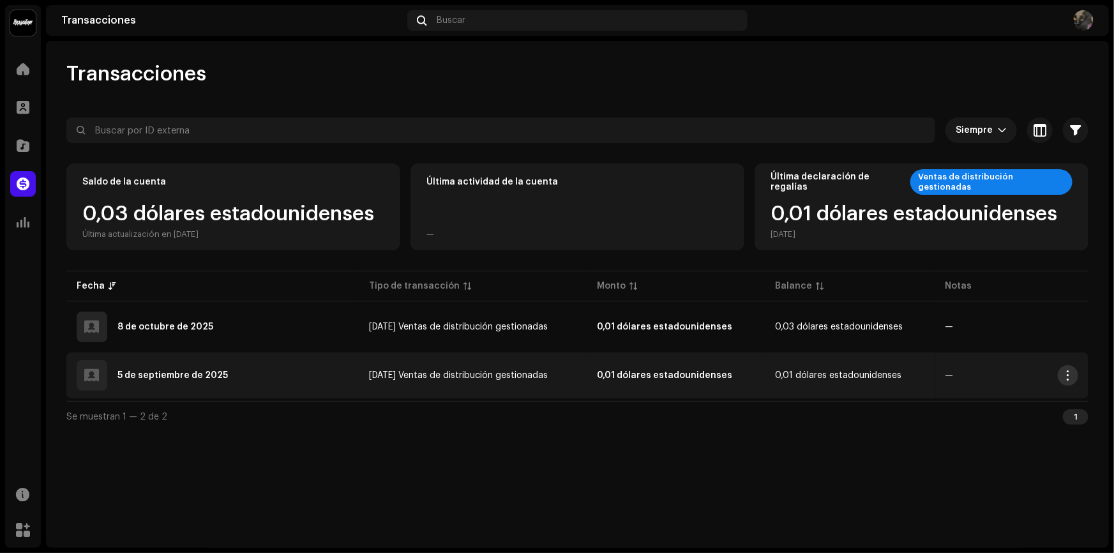
click at [1061, 379] on button "button" at bounding box center [1068, 375] width 20 height 20
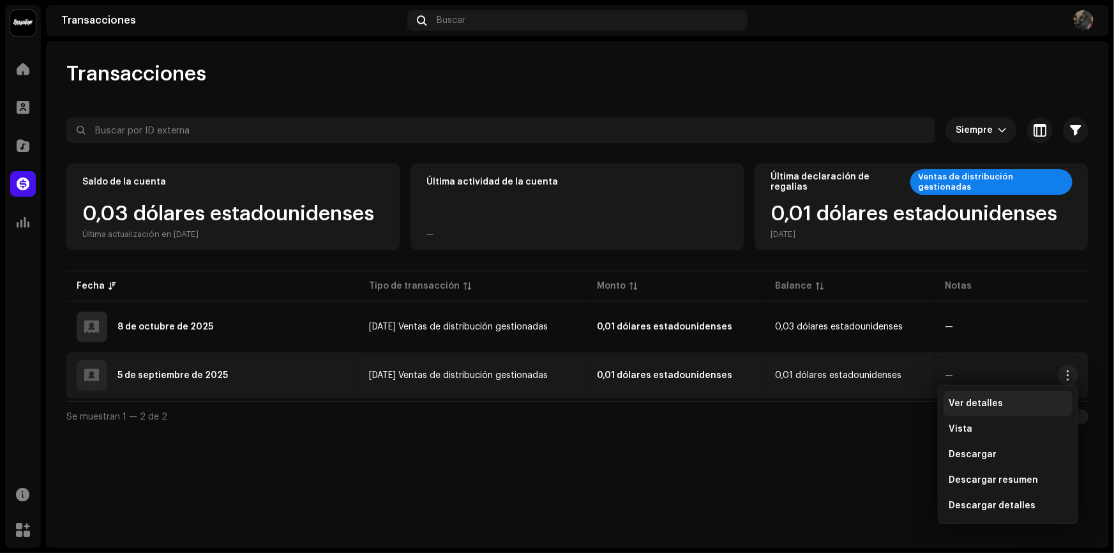
click at [1008, 405] on div "Ver detalles" at bounding box center [1008, 404] width 119 height 10
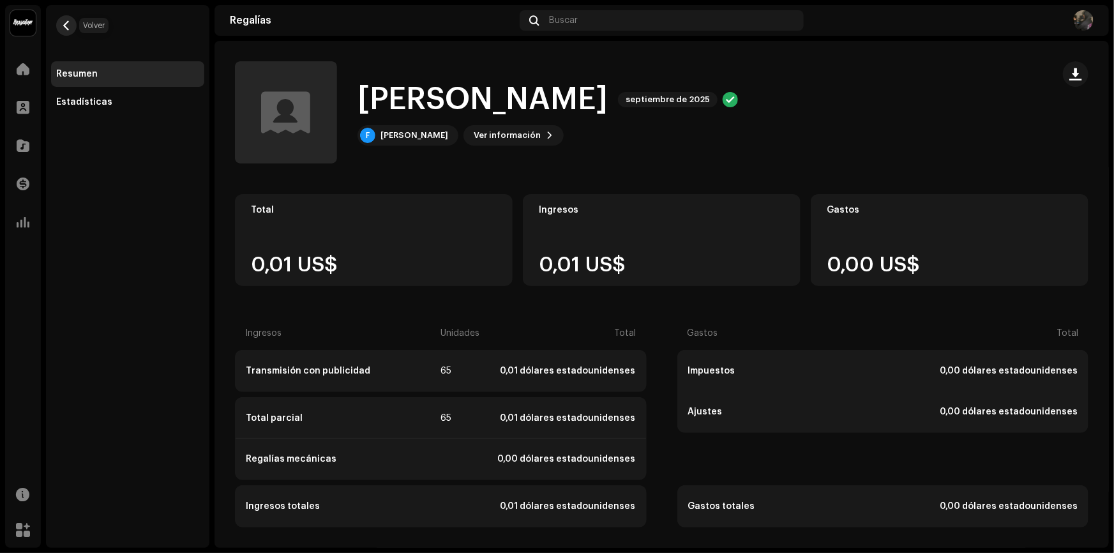
click at [66, 32] on button "button" at bounding box center [66, 25] width 20 height 20
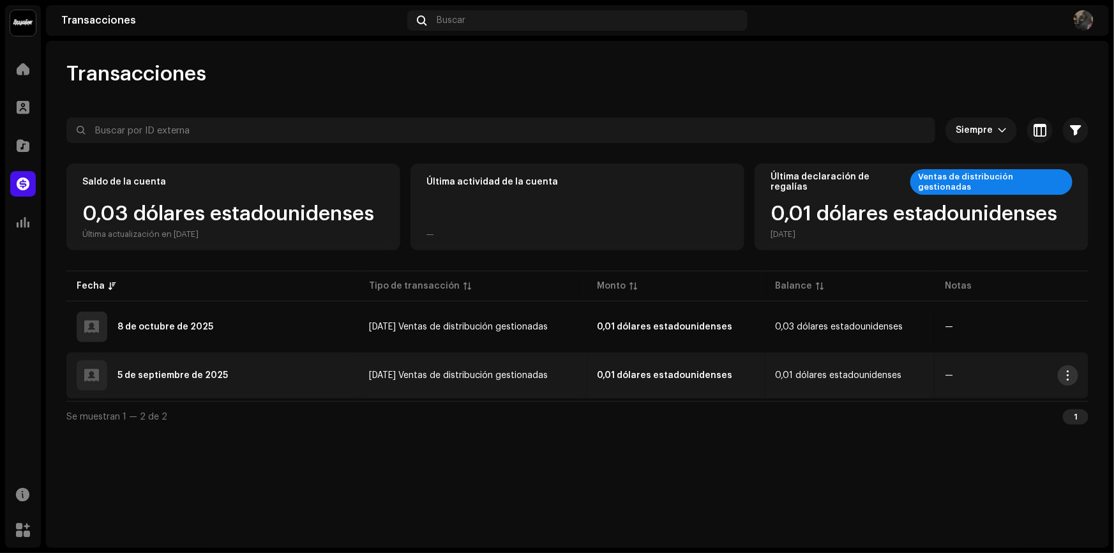
click at [1077, 376] on button "button" at bounding box center [1068, 375] width 20 height 20
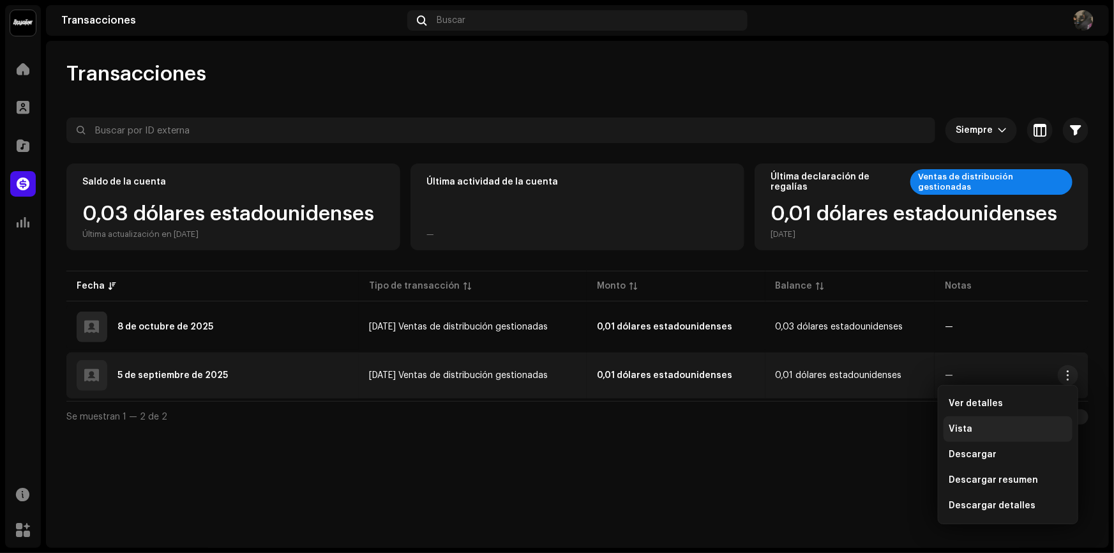
click at [994, 432] on div "Vista" at bounding box center [1008, 429] width 119 height 10
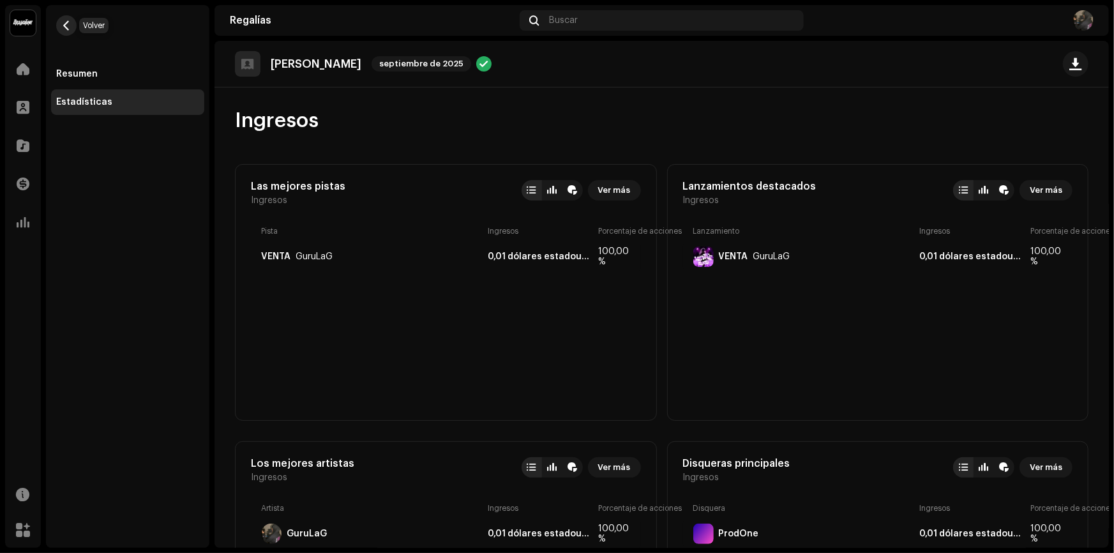
click at [57, 28] on button "button" at bounding box center [66, 25] width 20 height 20
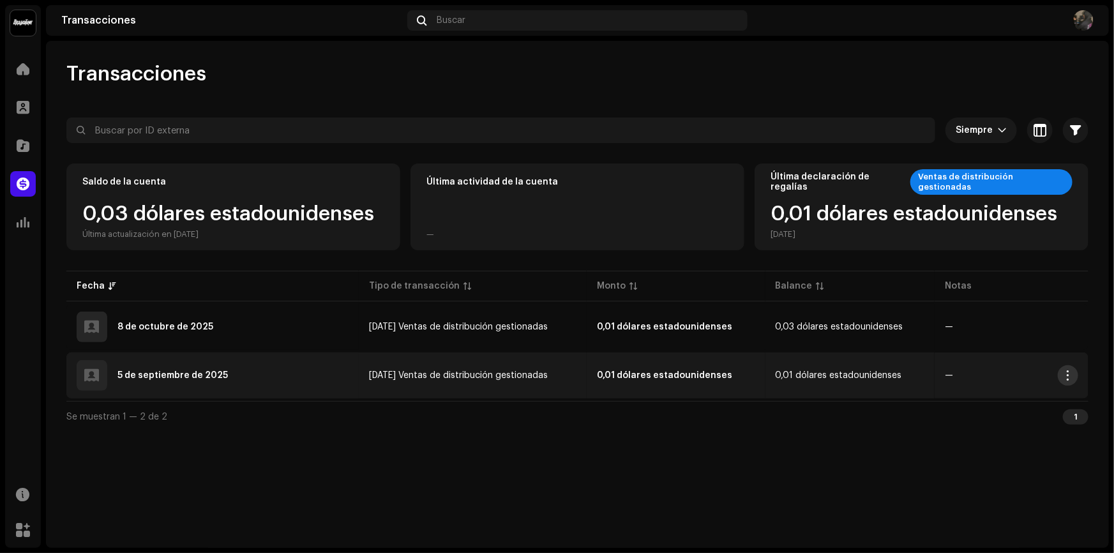
click at [1073, 367] on button "button" at bounding box center [1068, 375] width 20 height 20
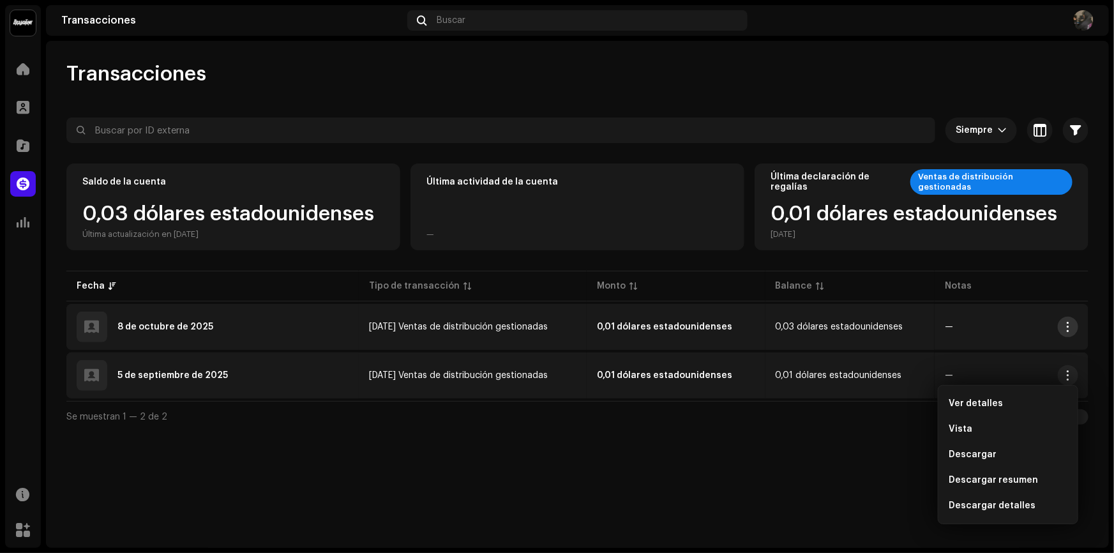
click at [1069, 326] on span "button" at bounding box center [1069, 327] width 10 height 10
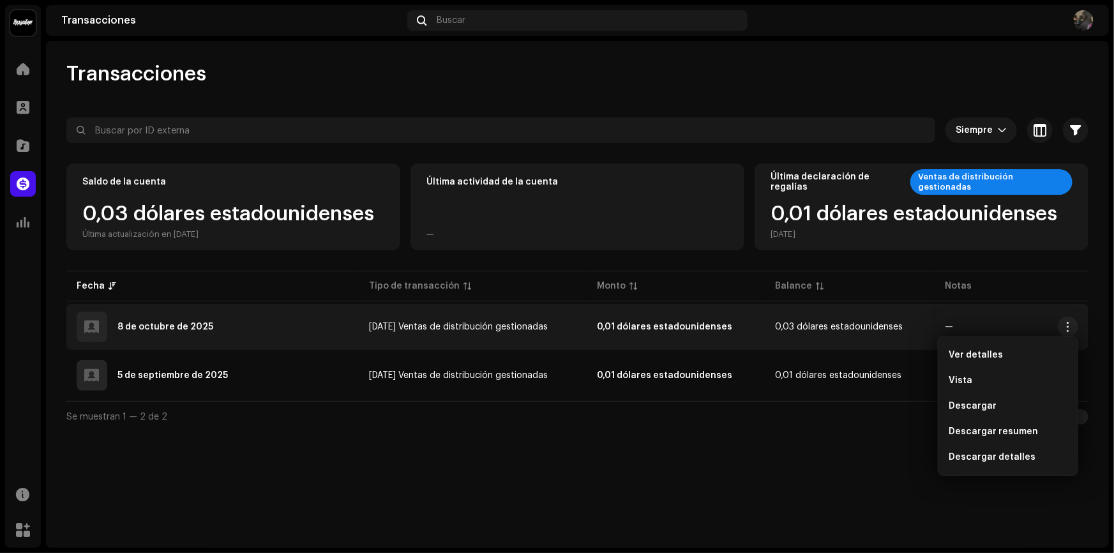
drag, startPoint x: 693, startPoint y: 88, endPoint x: 715, endPoint y: 90, distance: 22.4
click at [701, 89] on div "Transacciones Siempre Seleccionado 0 Seleccionar todo Opciones Filtros Tipos Es…" at bounding box center [577, 246] width 1063 height 370
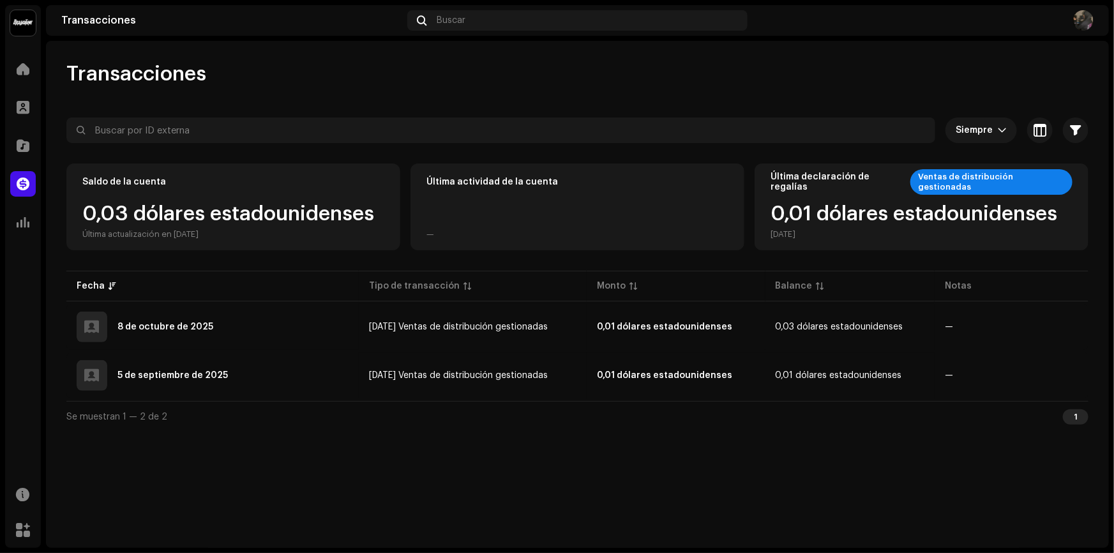
click at [1079, 15] on img at bounding box center [1084, 20] width 20 height 20
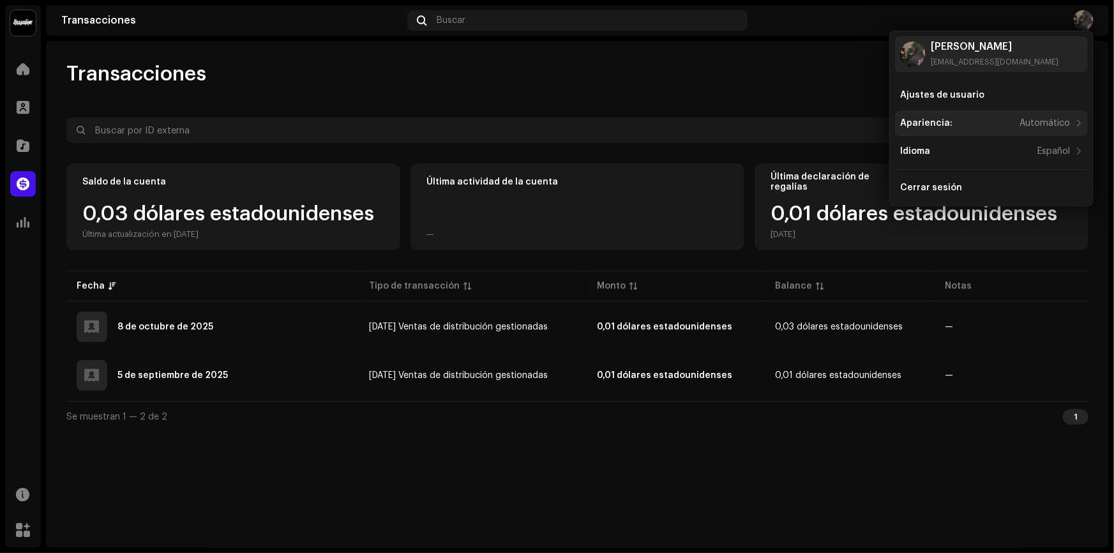
click at [963, 112] on div "Apariencia: Automático" at bounding box center [991, 123] width 193 height 26
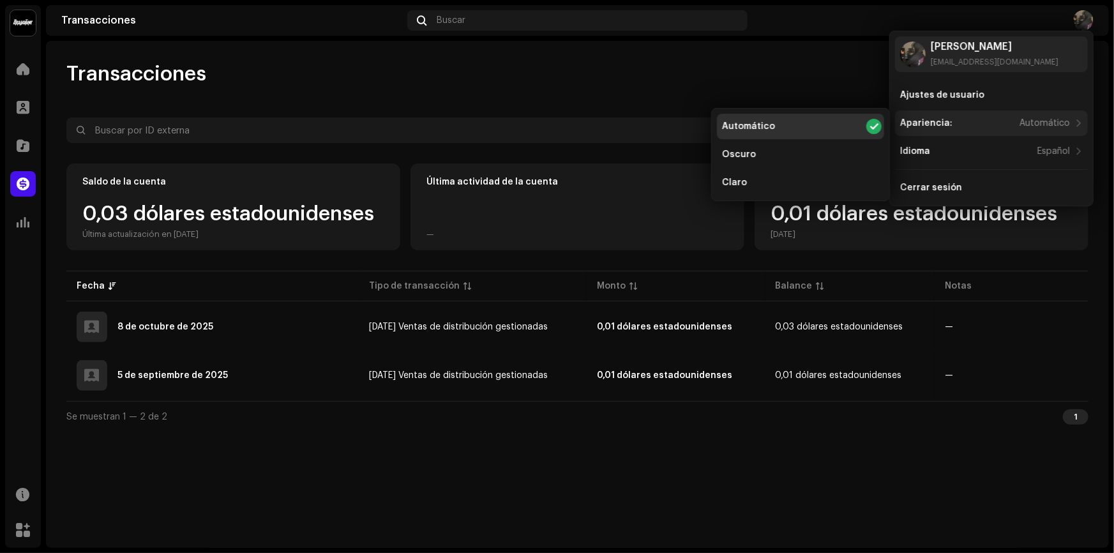
click at [963, 112] on div "Apariencia: Automático" at bounding box center [991, 123] width 193 height 26
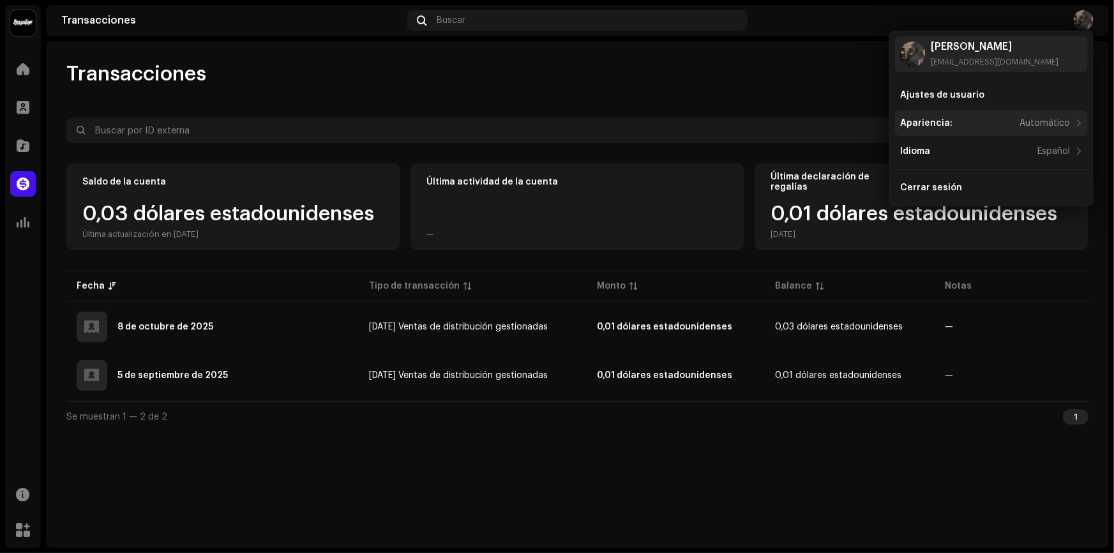
click at [963, 112] on div "Apariencia: Automático" at bounding box center [991, 123] width 193 height 26
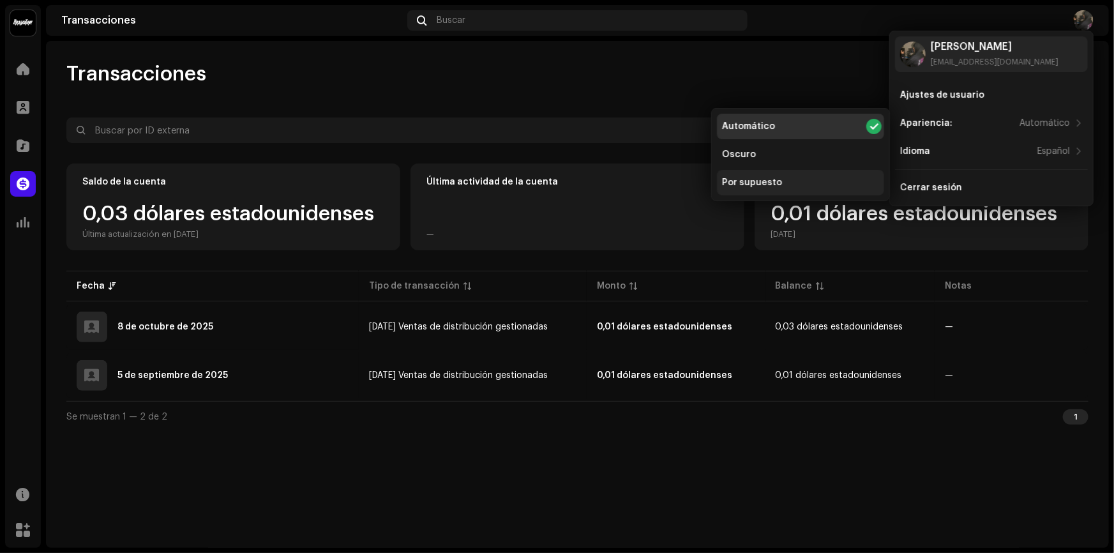
click at [760, 176] on div "Por supuesto" at bounding box center [800, 183] width 167 height 26
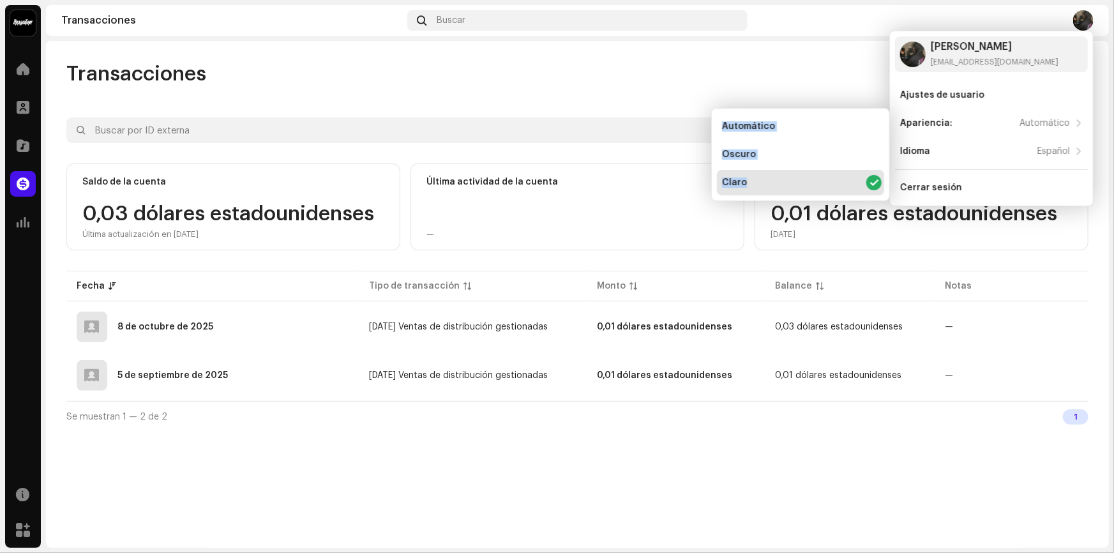
click at [760, 176] on div "Claro" at bounding box center [800, 183] width 167 height 26
click at [836, 156] on div "Oscuro" at bounding box center [800, 155] width 167 height 26
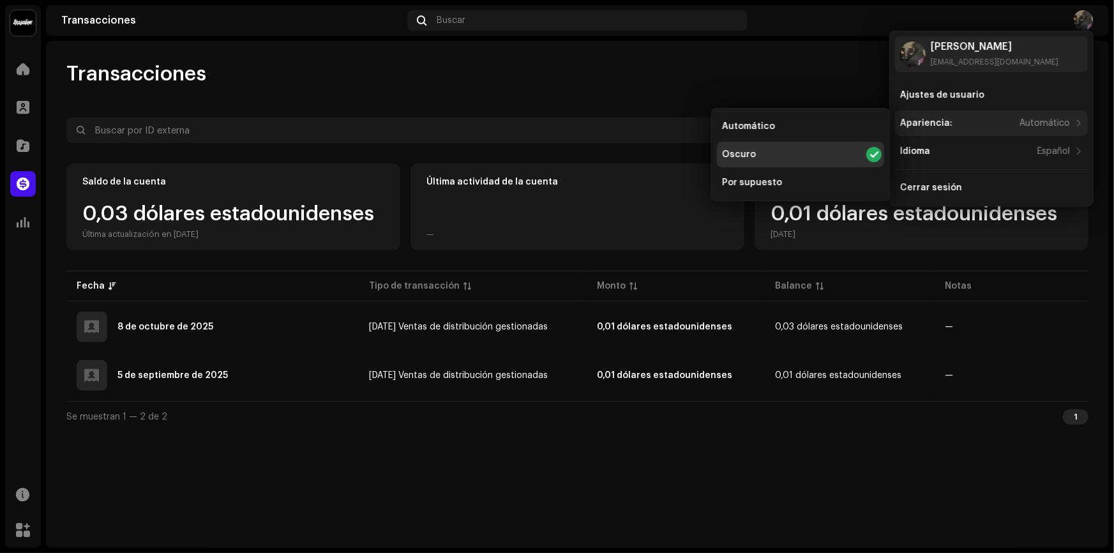
click at [972, 111] on div "Apariencia: Automático" at bounding box center [991, 123] width 193 height 26
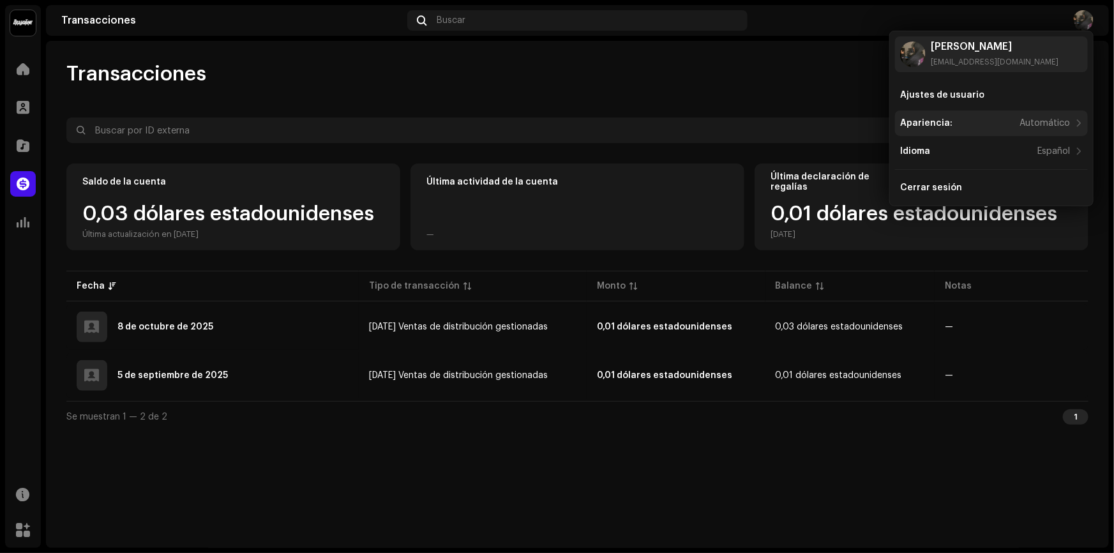
click at [972, 111] on div "Apariencia: Automático" at bounding box center [991, 123] width 193 height 26
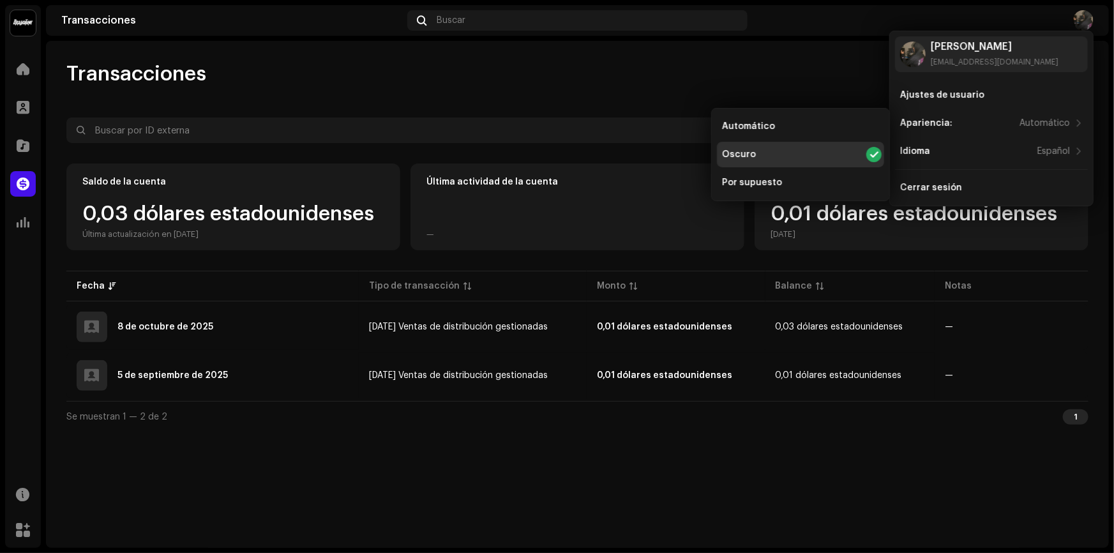
click at [976, 79] on re-o-user-menu "[PERSON_NAME] [EMAIL_ADDRESS][DOMAIN_NAME] Ajustes de usuario Apariencia: Autom…" at bounding box center [991, 118] width 193 height 164
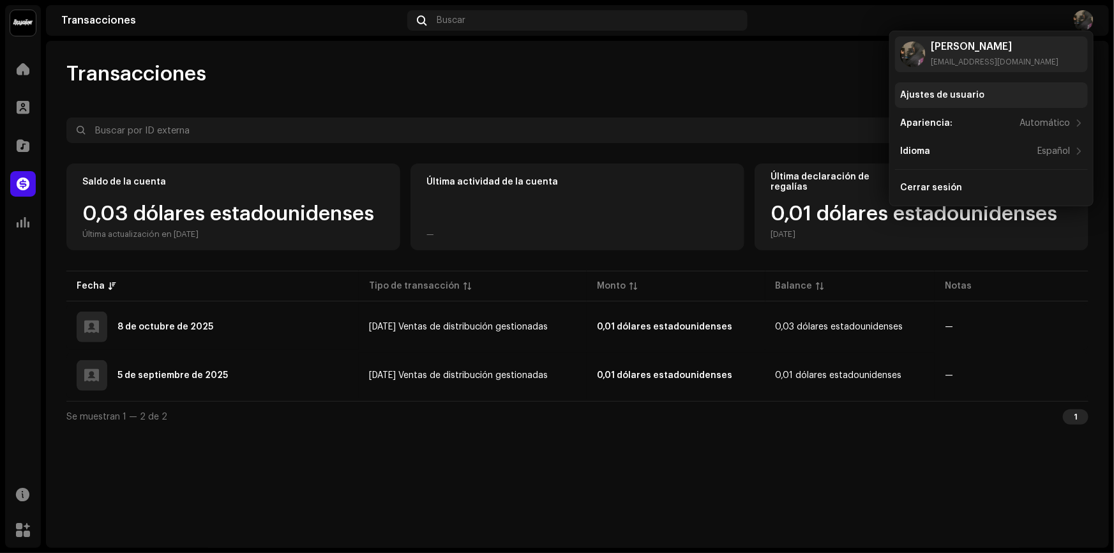
click at [975, 92] on div "Ajustes de usuario" at bounding box center [942, 95] width 84 height 10
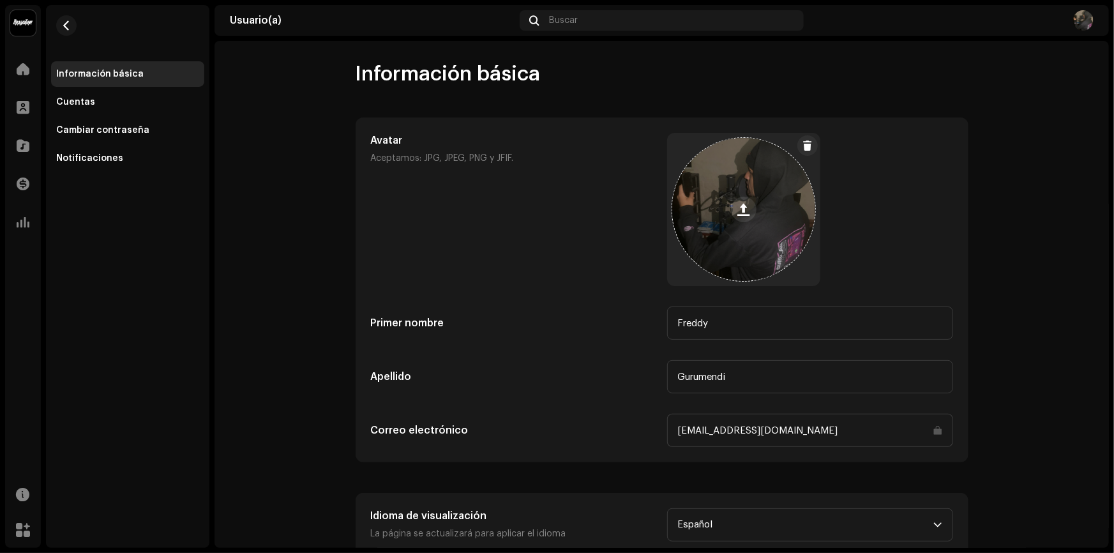
click at [738, 220] on button at bounding box center [744, 210] width 26 height 26
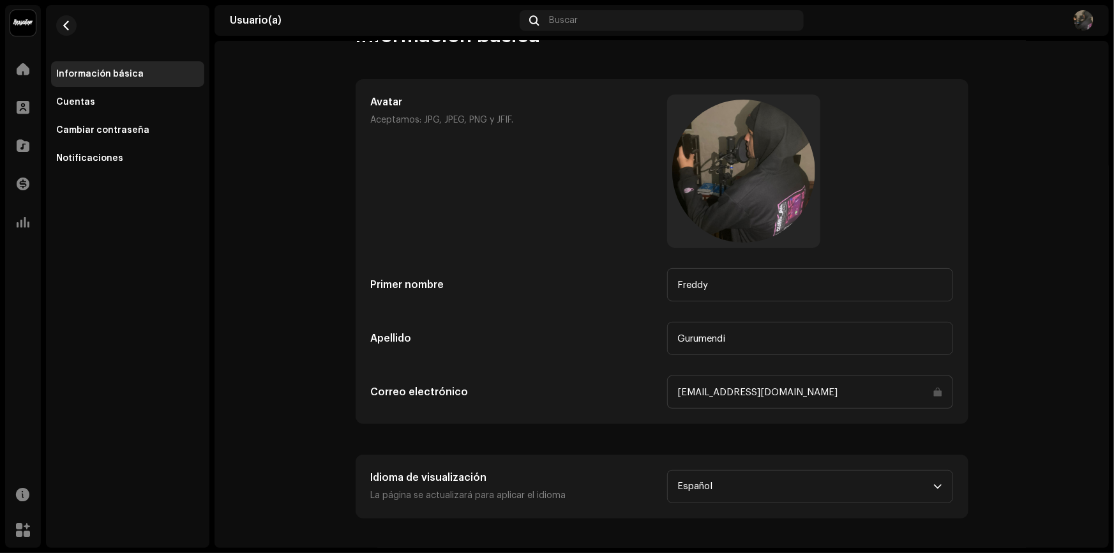
scroll to position [38, 0]
click at [137, 109] on div "Cuentas" at bounding box center [127, 102] width 153 height 26
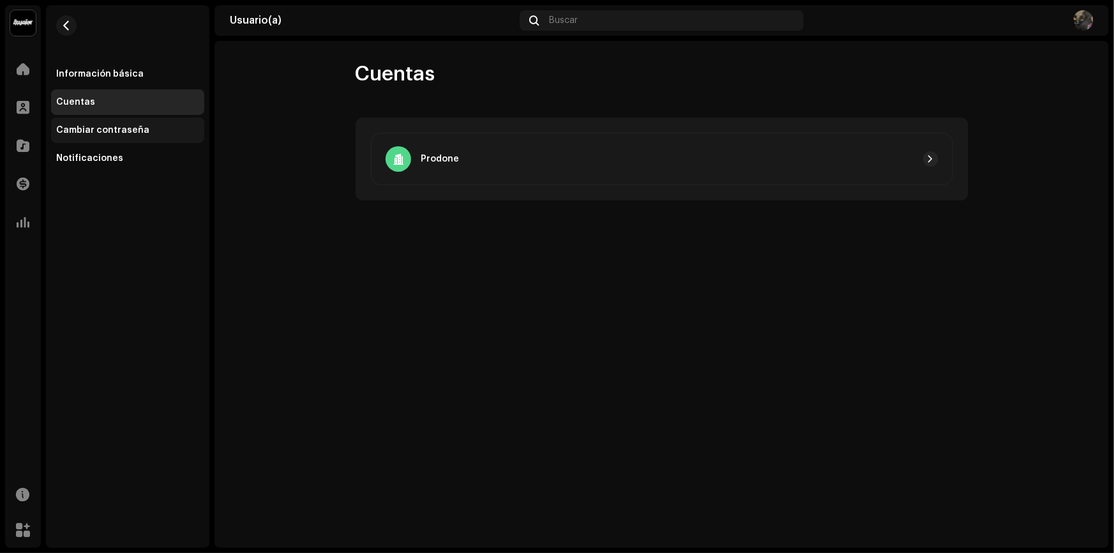
click at [92, 126] on div "Cambiar contraseña" at bounding box center [102, 130] width 93 height 10
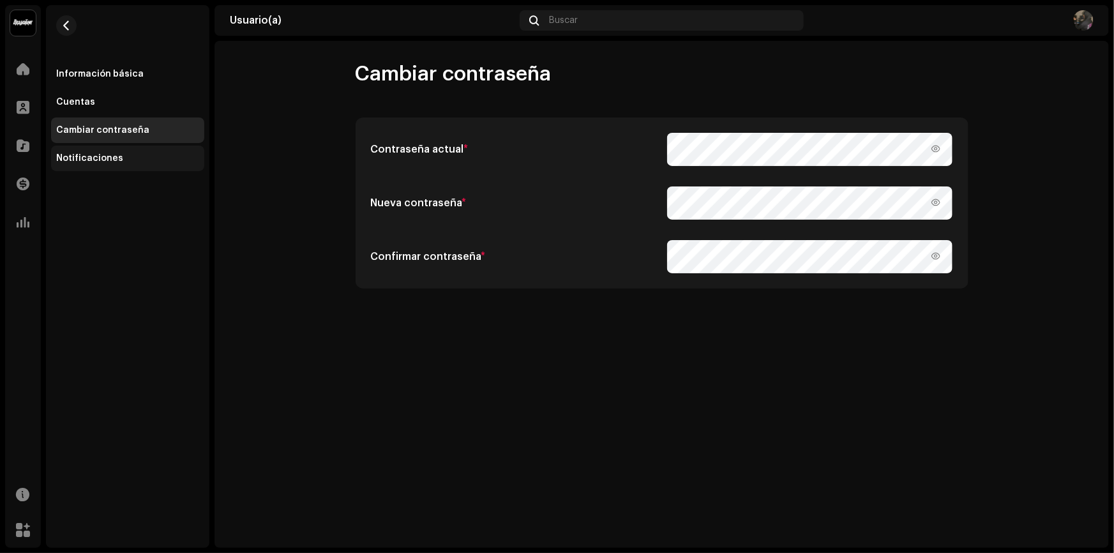
click at [89, 149] on div "Notificaciones" at bounding box center [127, 159] width 153 height 26
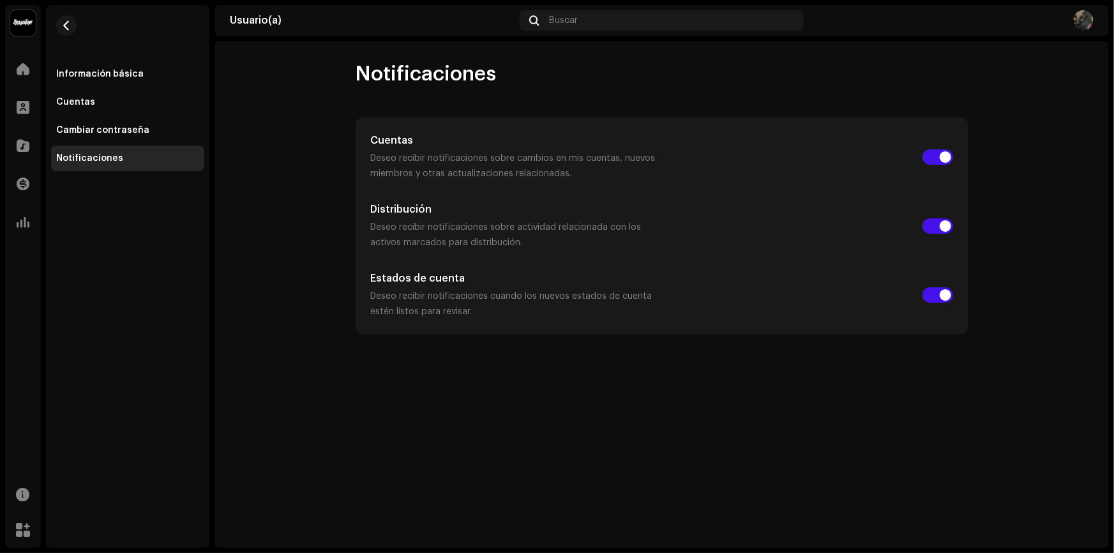
click at [576, 305] on p "Deseo recibir notificaciones cuando los nuevos estados de cuenta estén listos p…" at bounding box center [514, 304] width 286 height 31
click at [436, 304] on p "Deseo recibir notificaciones cuando los nuevos estados de cuenta estén listos p…" at bounding box center [514, 304] width 286 height 31
click at [530, 307] on p "Deseo recibir notificaciones cuando los nuevos estados de cuenta estén listos p…" at bounding box center [514, 304] width 286 height 31
click at [65, 21] on span "button" at bounding box center [67, 25] width 10 height 10
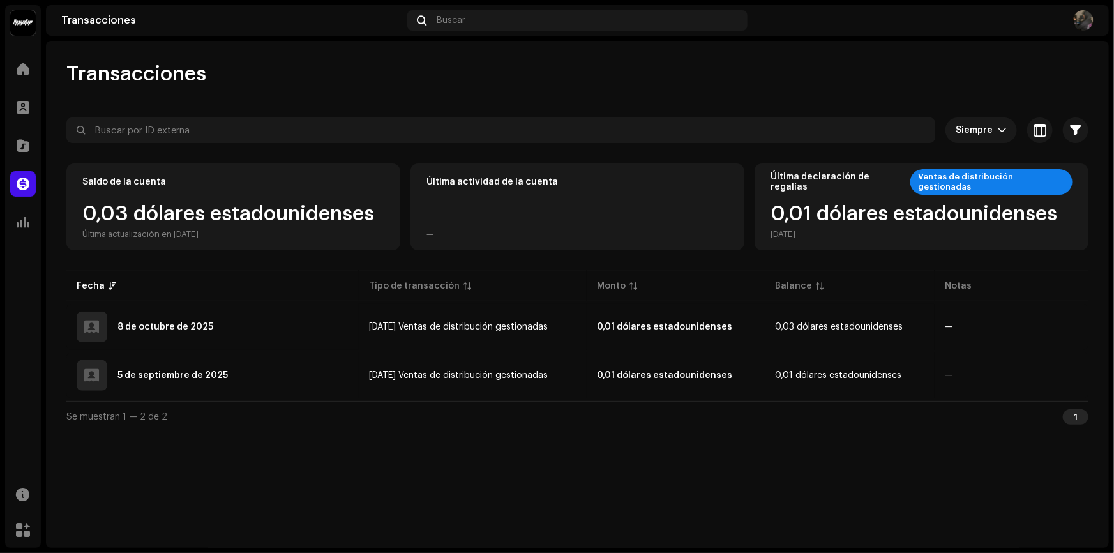
click at [952, 190] on div "Última declaración de regalías Ventas de distribución gestionadas 0,01 dólares …" at bounding box center [922, 206] width 334 height 87
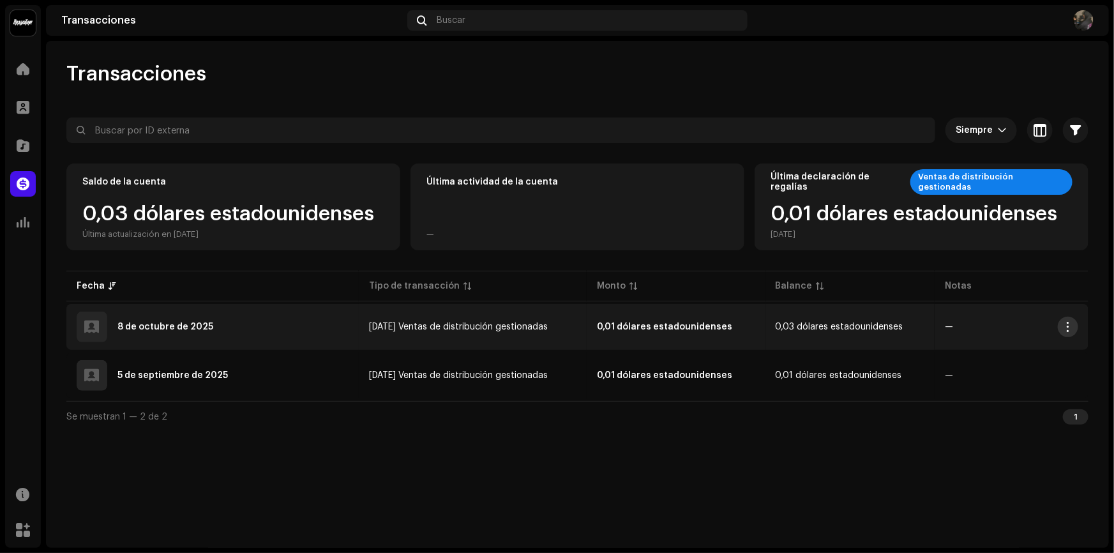
click at [1066, 326] on span "button" at bounding box center [1069, 327] width 10 height 10
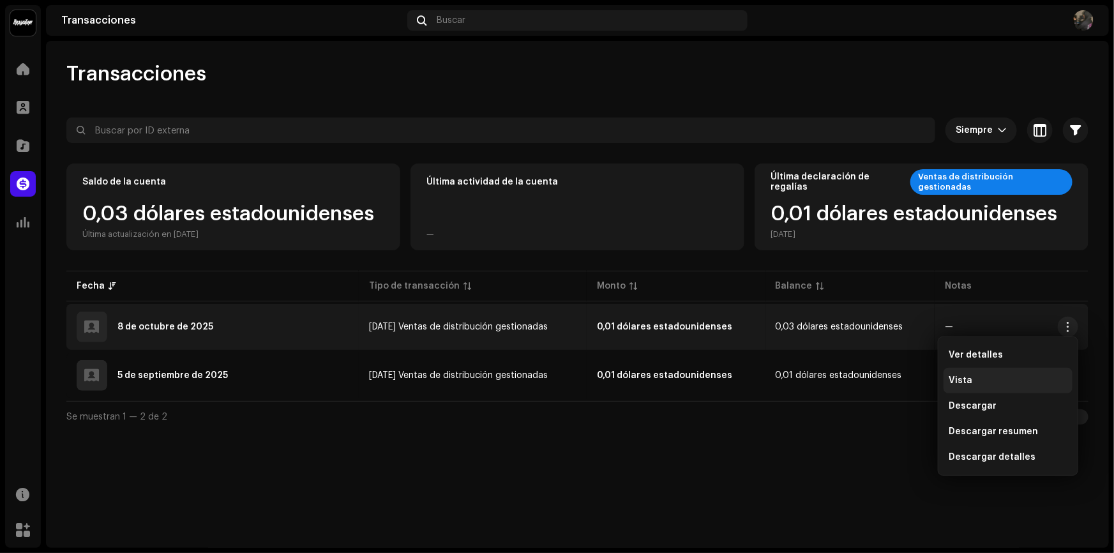
click at [1015, 379] on div "Vista" at bounding box center [1008, 381] width 119 height 10
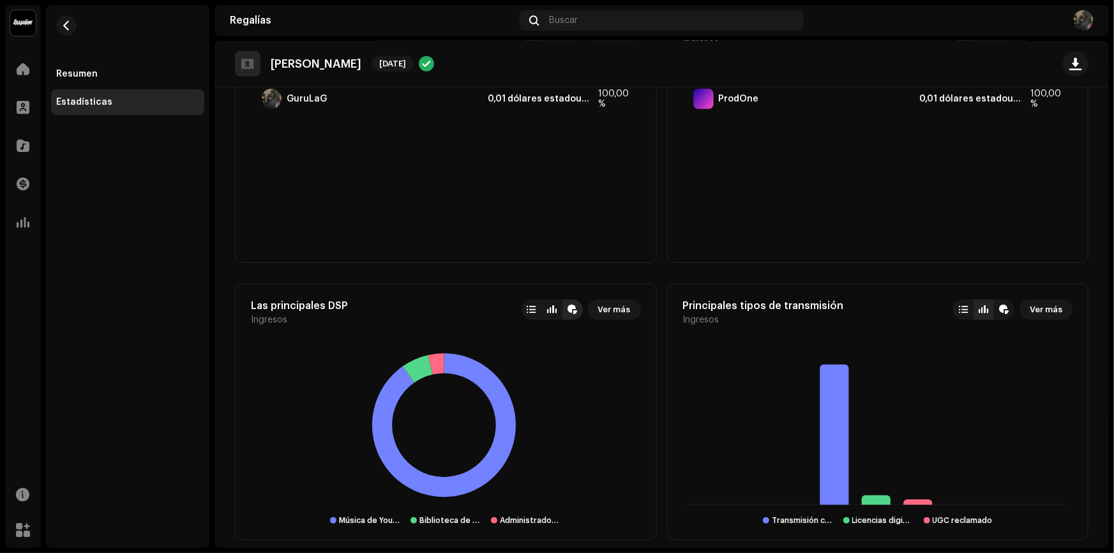
scroll to position [464, 0]
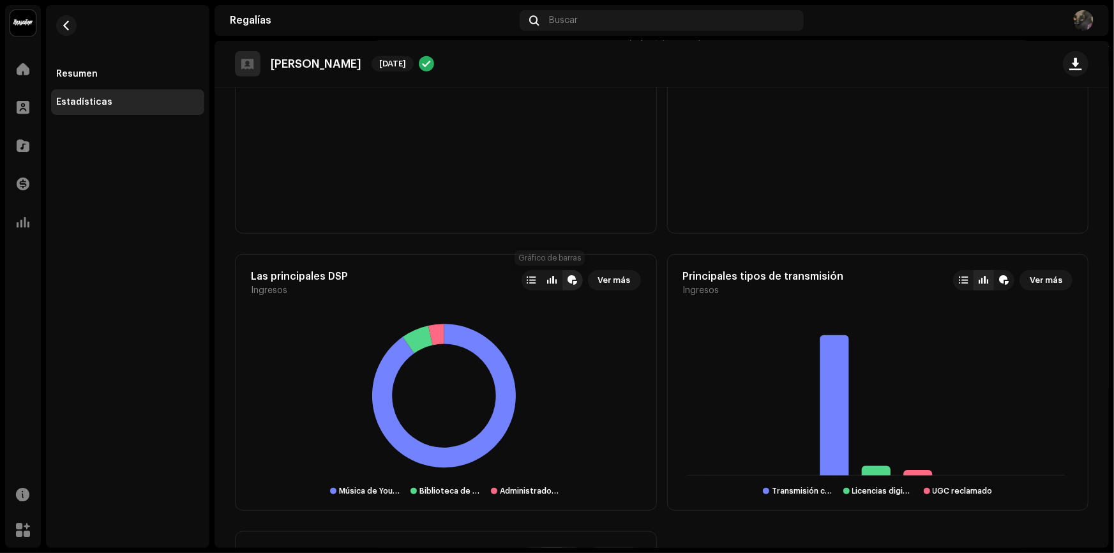
click at [549, 283] on div at bounding box center [552, 280] width 10 height 10
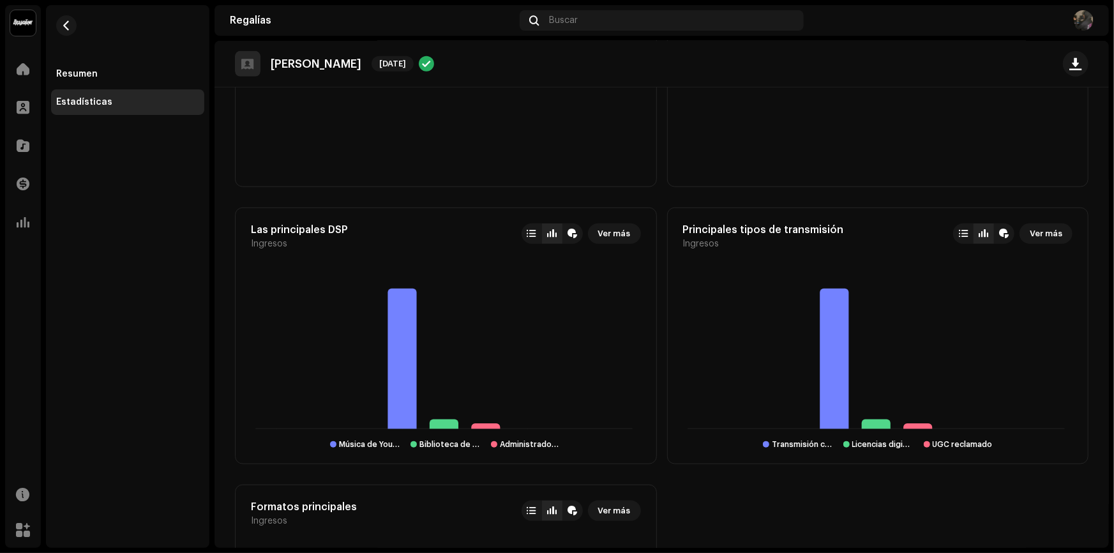
scroll to position [434, 0]
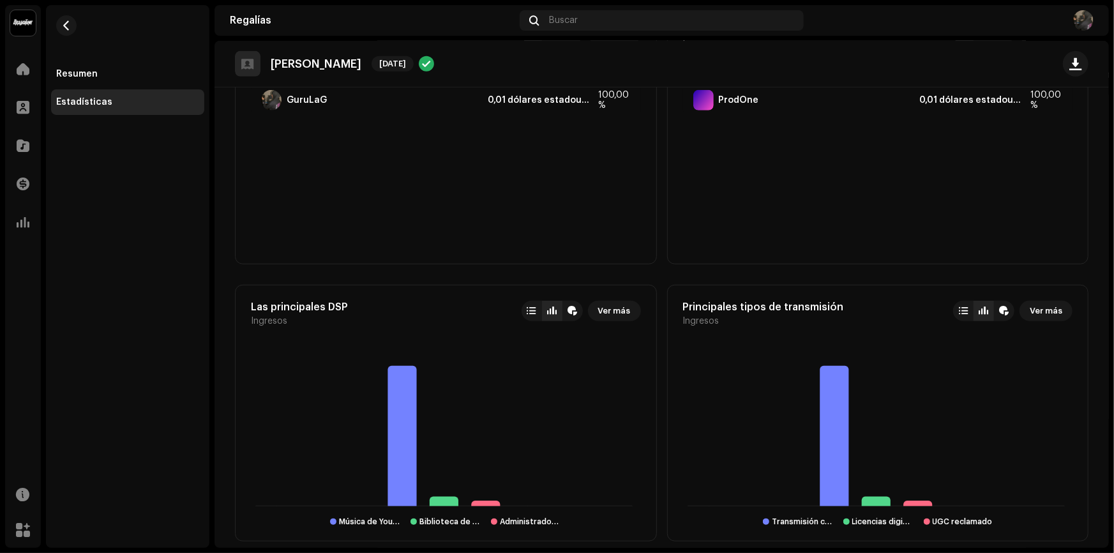
drag, startPoint x: 913, startPoint y: 82, endPoint x: 949, endPoint y: 42, distance: 53.4
click at [916, 79] on div "[PERSON_NAME] [DATE]" at bounding box center [662, 64] width 895 height 47
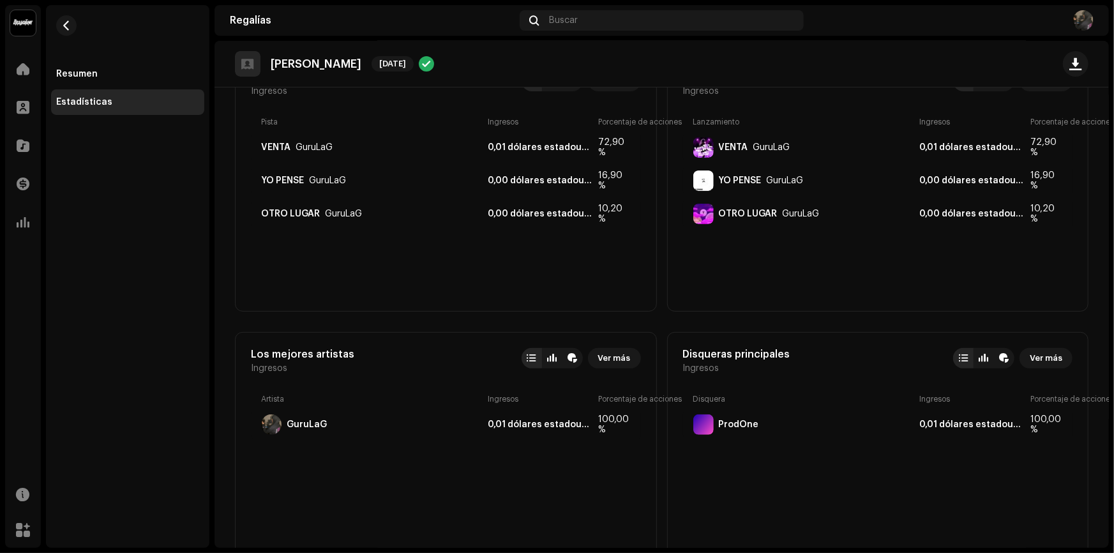
scroll to position [0, 0]
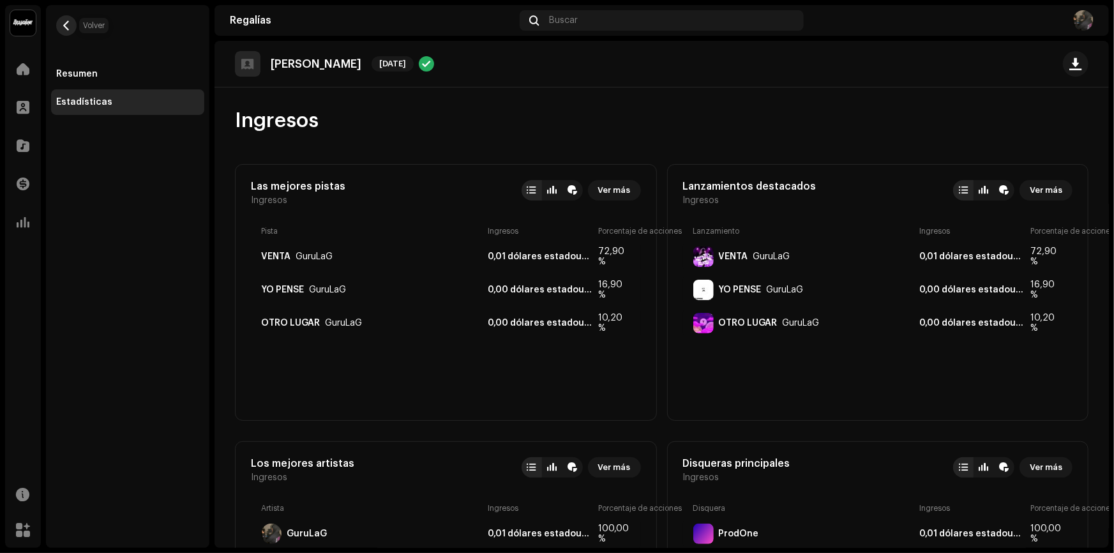
click at [69, 25] on span "button" at bounding box center [67, 25] width 10 height 10
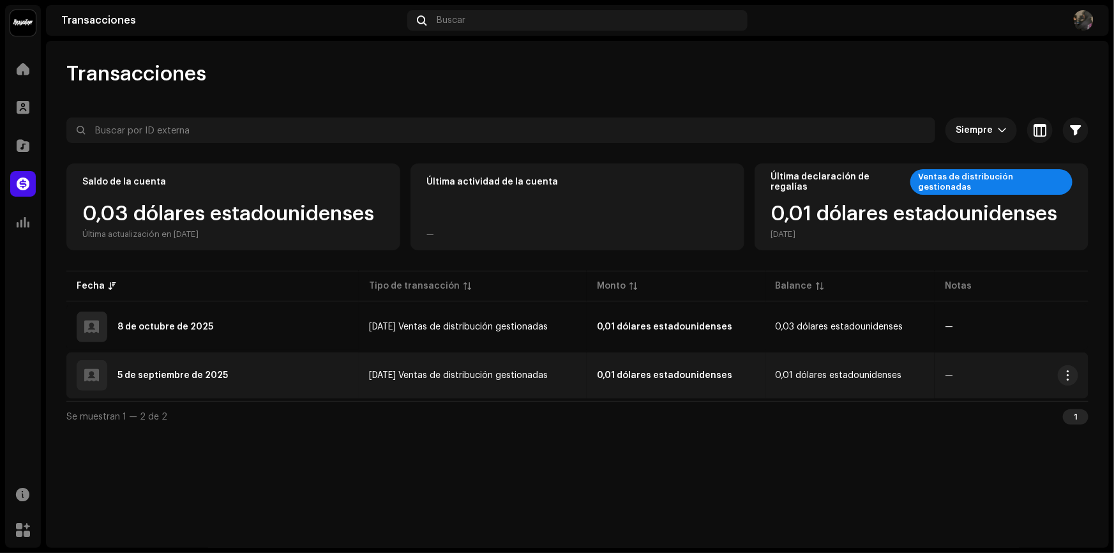
click at [658, 377] on font "0,01 dólares estadounidenses" at bounding box center [664, 375] width 135 height 9
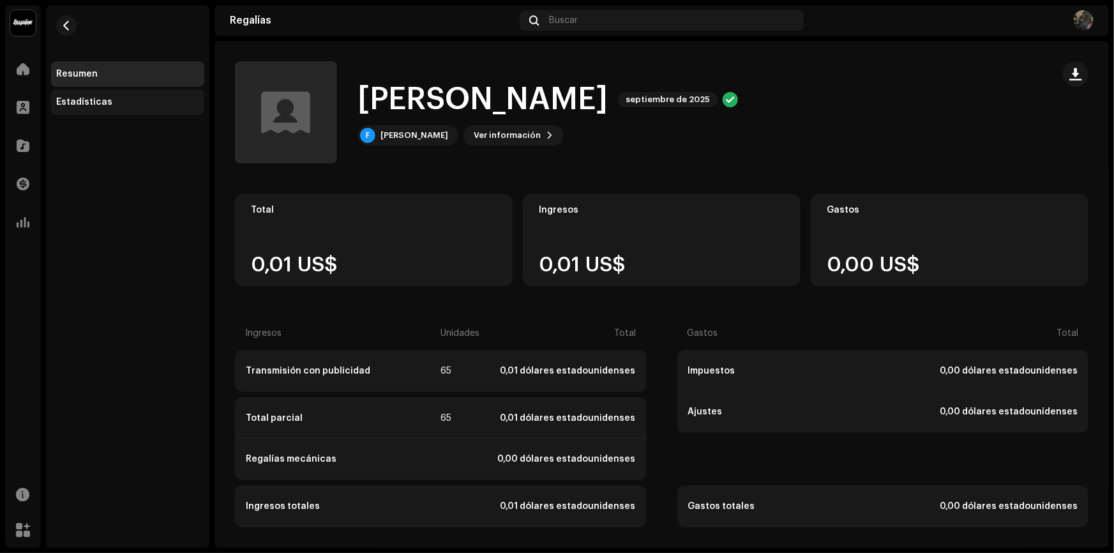
click at [113, 101] on div "Estadísticas" at bounding box center [127, 102] width 143 height 10
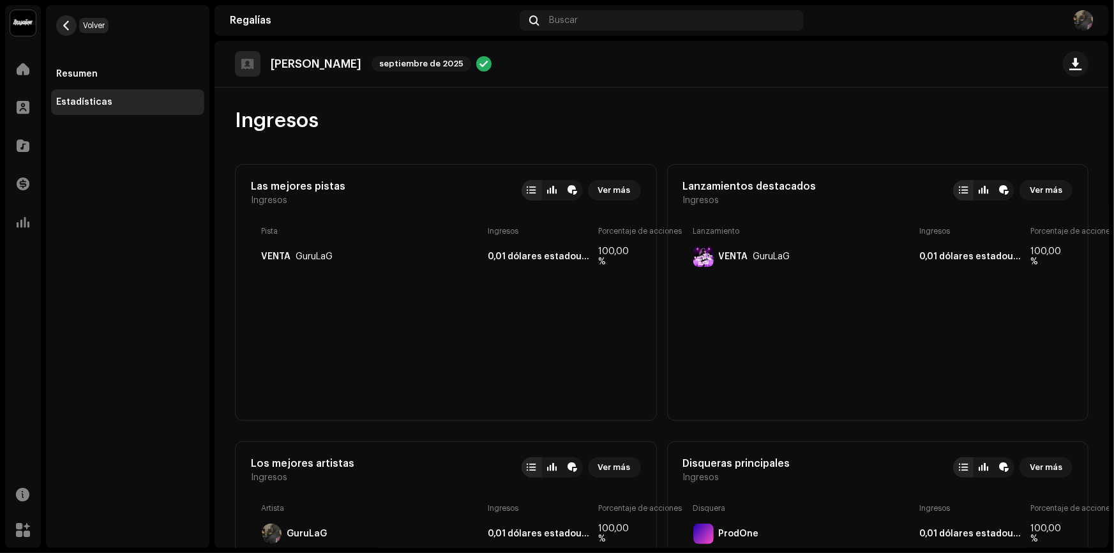
click at [68, 32] on button "button" at bounding box center [66, 25] width 20 height 20
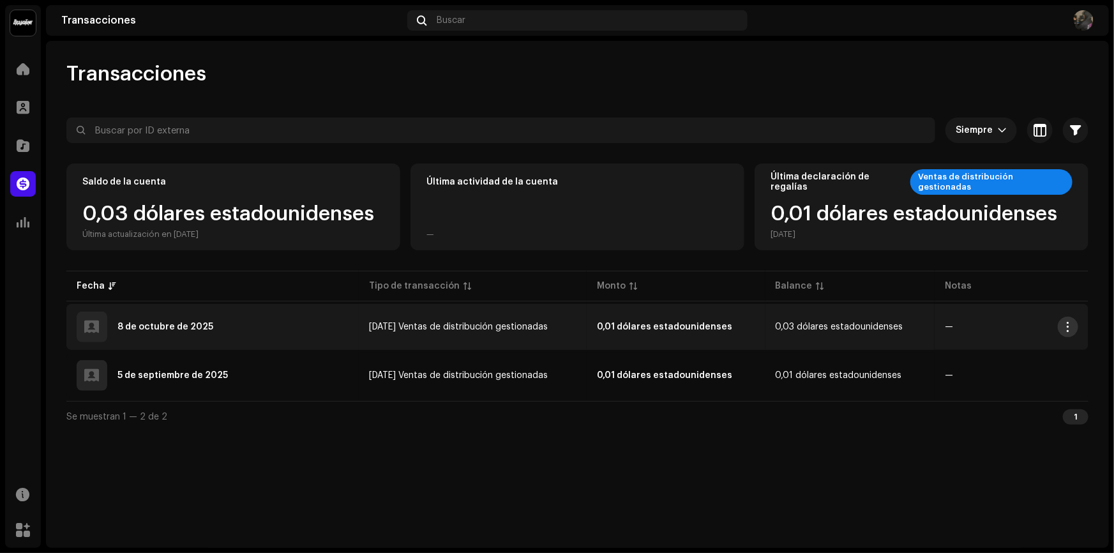
click at [1066, 326] on span "button" at bounding box center [1069, 327] width 10 height 10
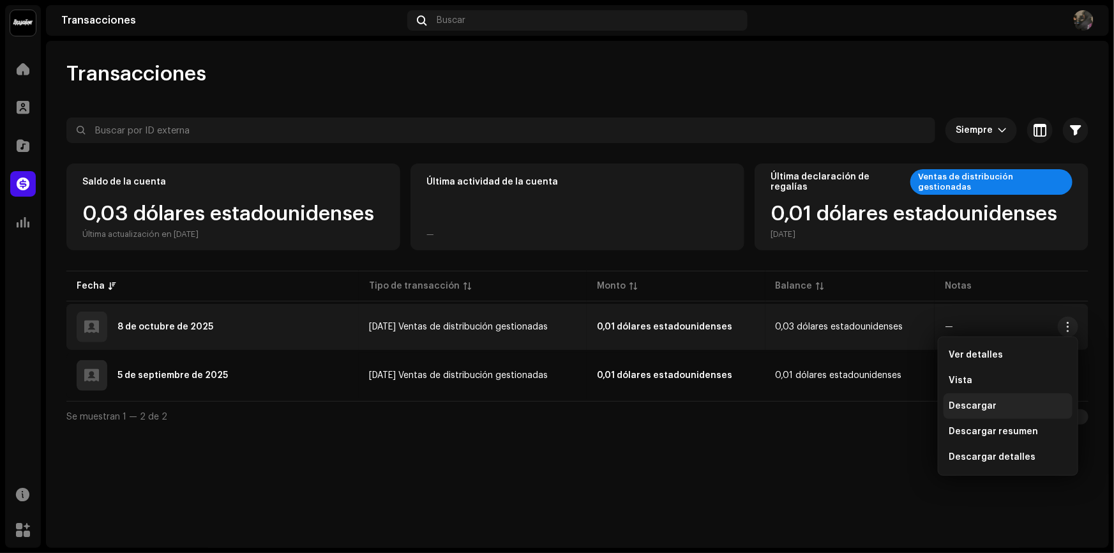
click at [971, 404] on font "Descargar" at bounding box center [973, 406] width 48 height 9
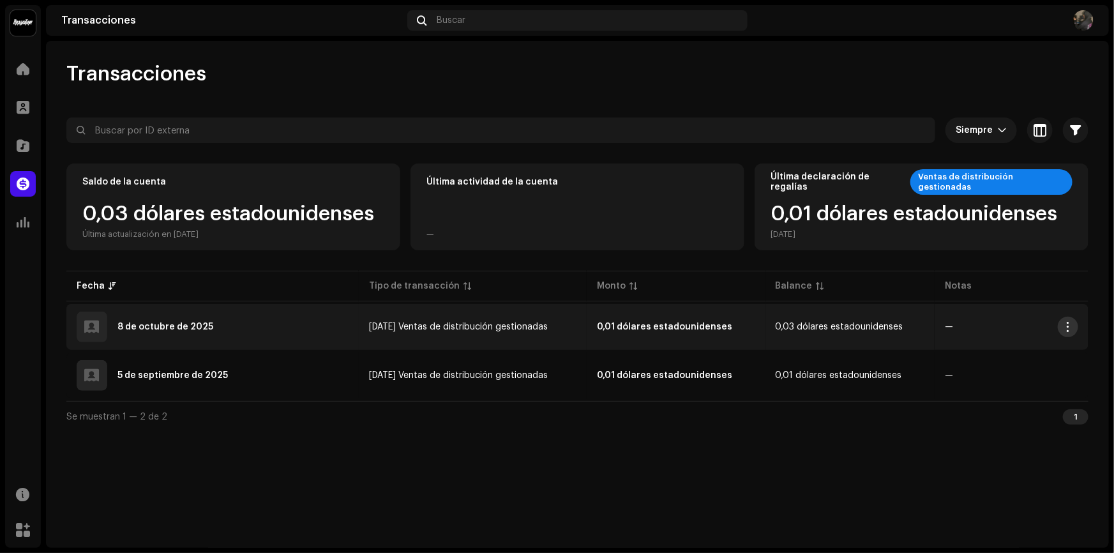
click at [1067, 327] on span "button" at bounding box center [1069, 327] width 10 height 10
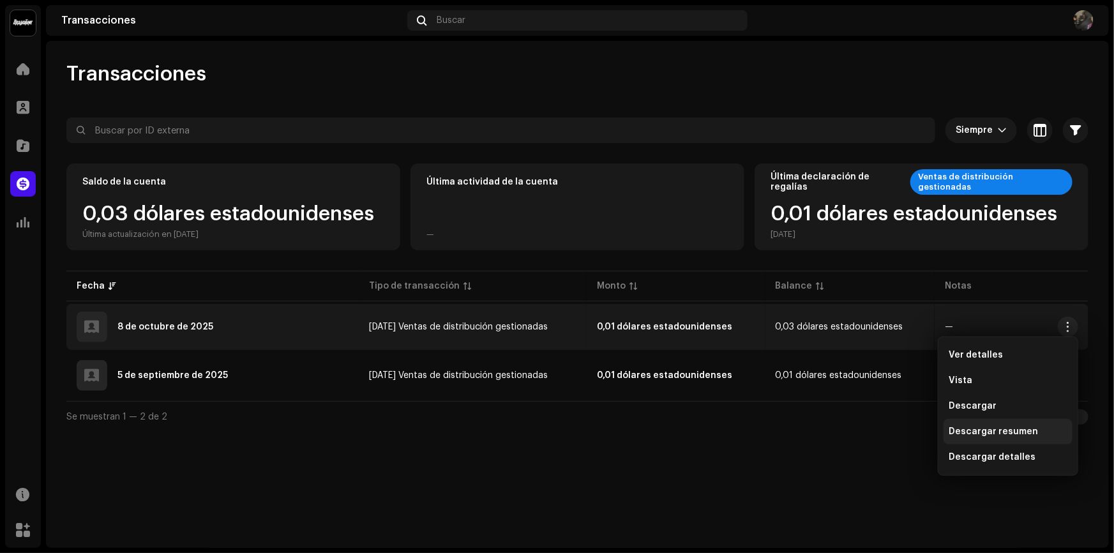
click at [1040, 425] on div "Descargar resumen" at bounding box center [1008, 432] width 129 height 26
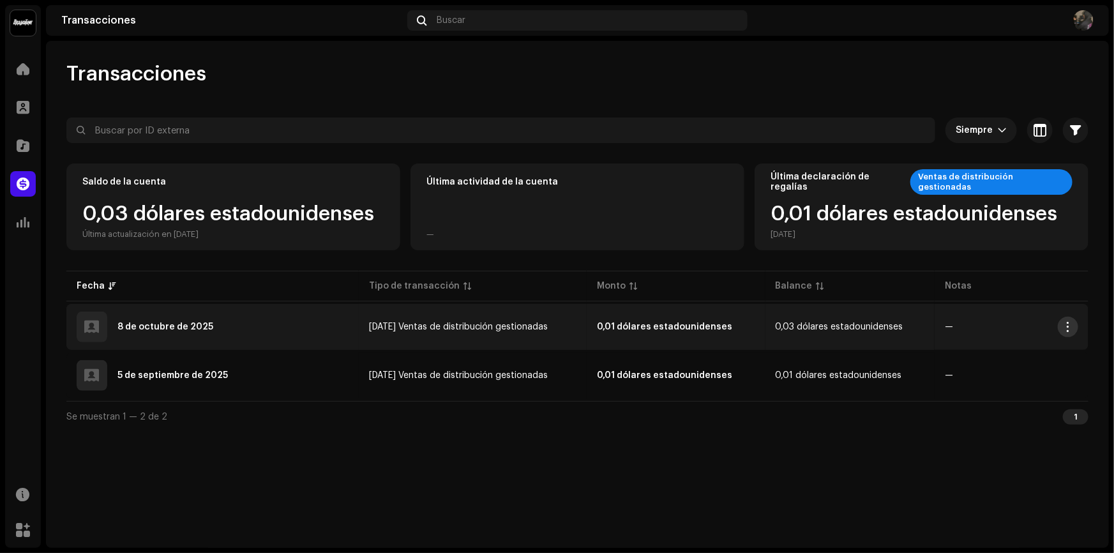
click at [1066, 327] on span "button" at bounding box center [1069, 327] width 10 height 10
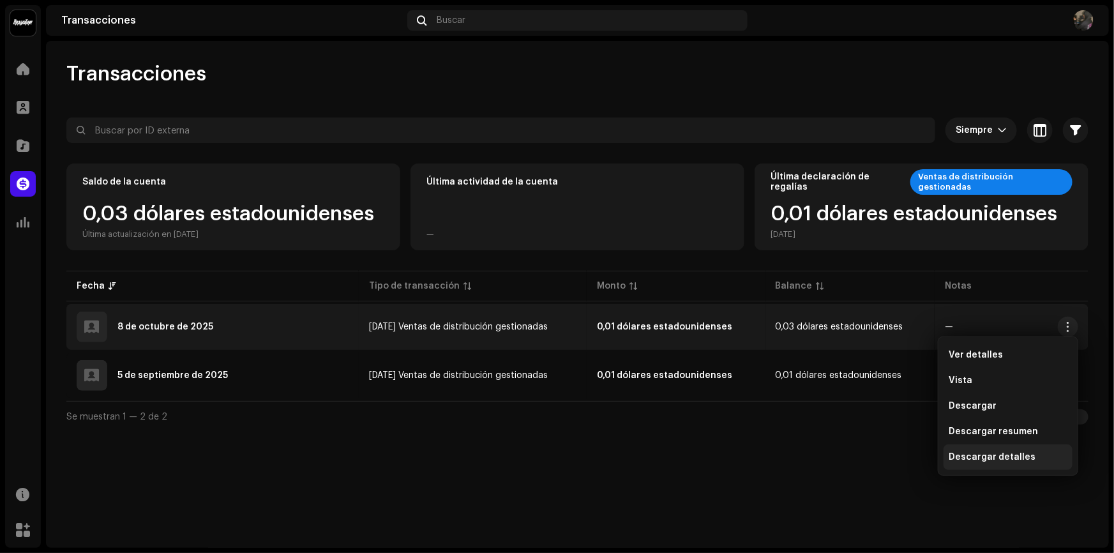
click at [1045, 457] on div "Descargar detalles" at bounding box center [1008, 457] width 119 height 10
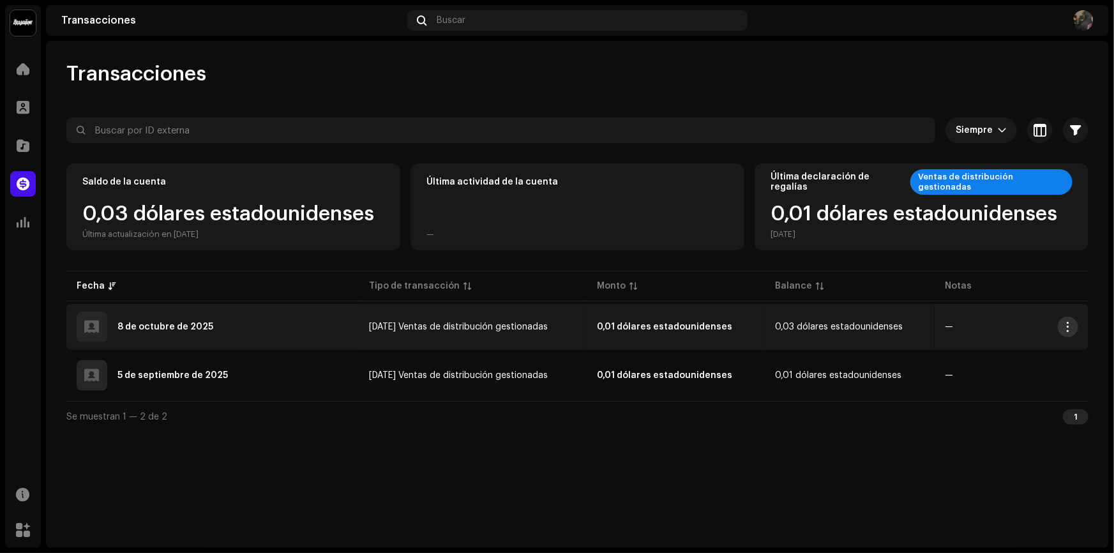
click at [1064, 330] on span "button" at bounding box center [1069, 327] width 10 height 10
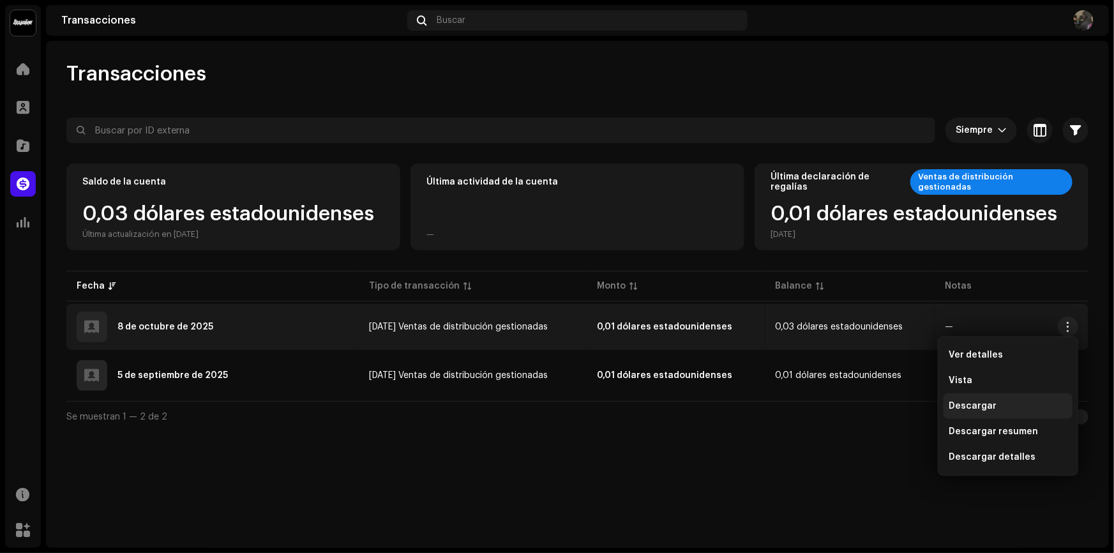
click at [995, 409] on div "Descargar" at bounding box center [1008, 406] width 119 height 10
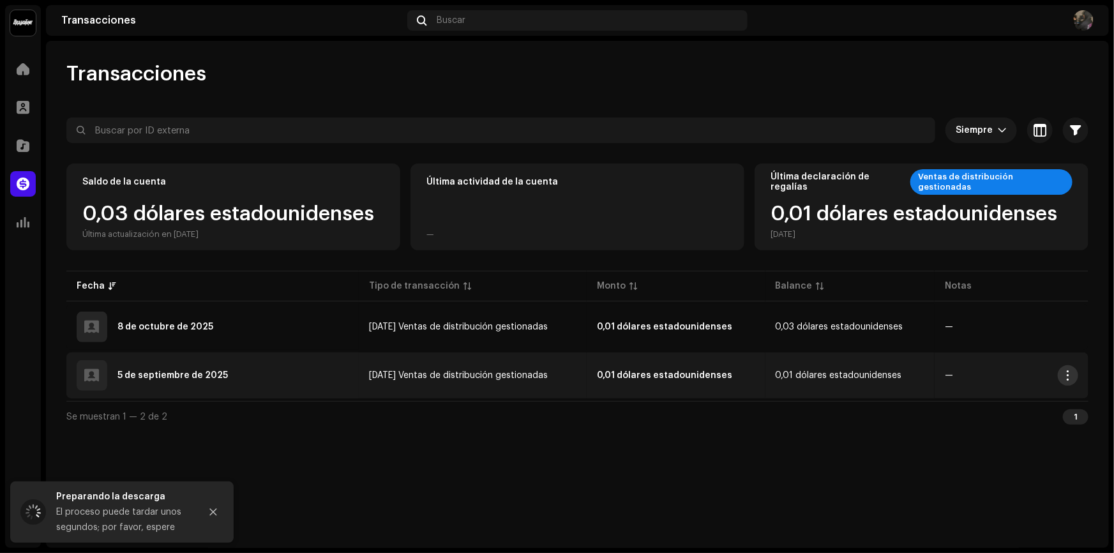
click at [1067, 375] on span "button" at bounding box center [1069, 375] width 10 height 10
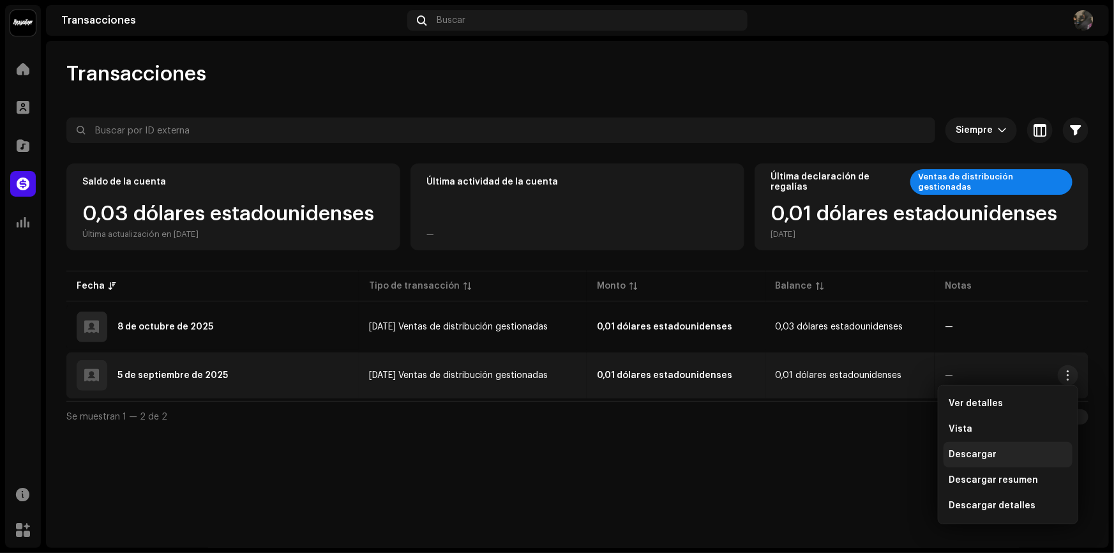
click at [993, 461] on div "Descargar" at bounding box center [1008, 455] width 129 height 26
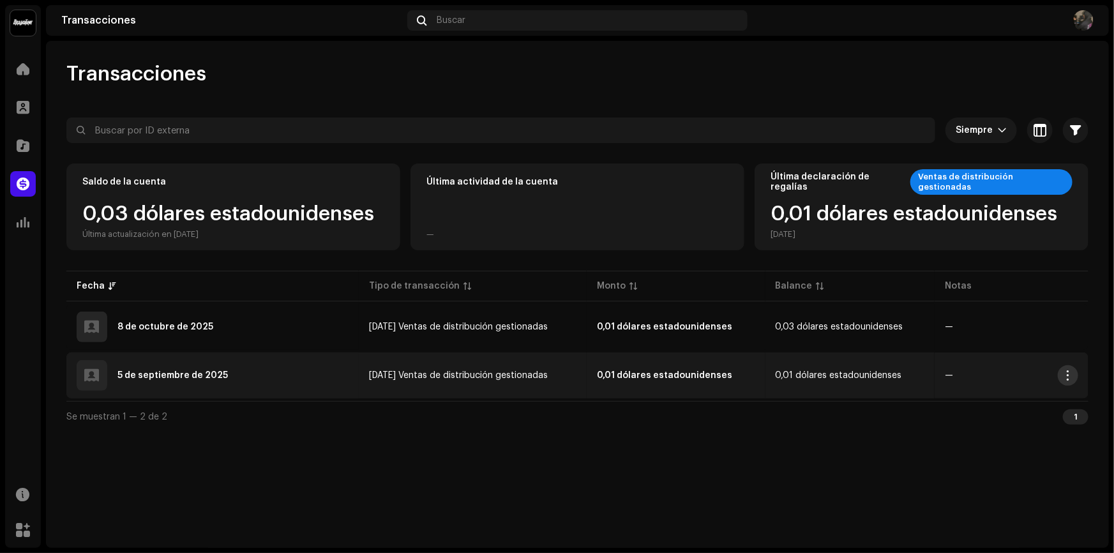
click at [1071, 374] on span "button" at bounding box center [1069, 375] width 10 height 10
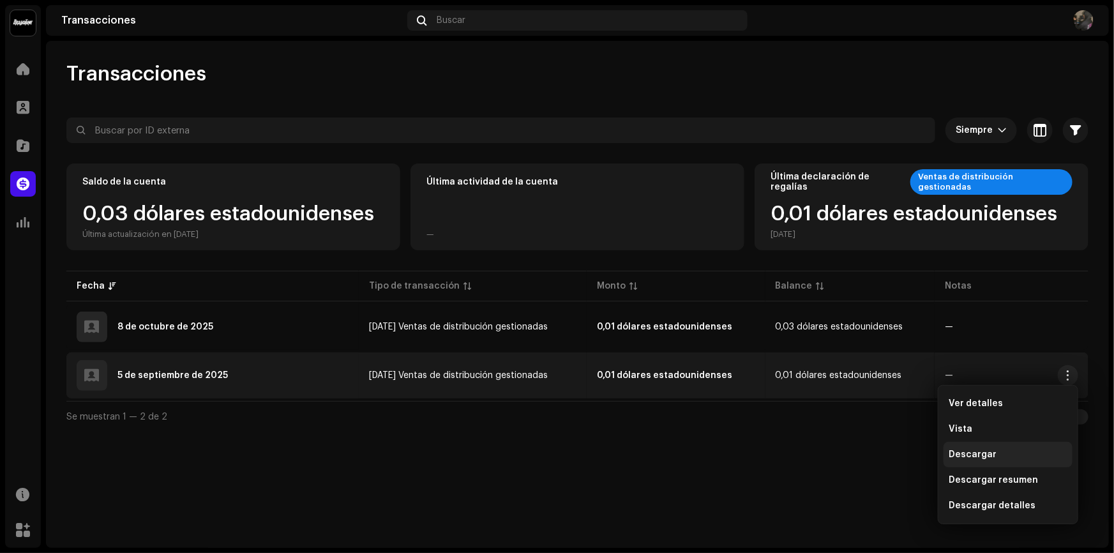
click at [966, 454] on font "Descargar" at bounding box center [973, 454] width 48 height 9
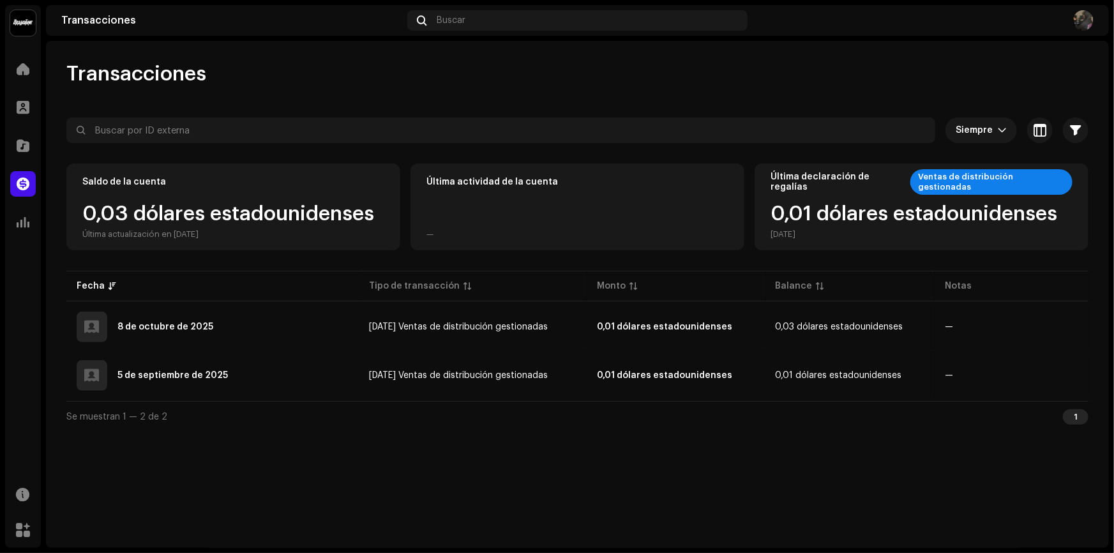
click at [845, 204] on div "0,01 dólares estadounidenses [DATE]" at bounding box center [914, 222] width 287 height 36
click at [13, 68] on div at bounding box center [23, 69] width 26 height 26
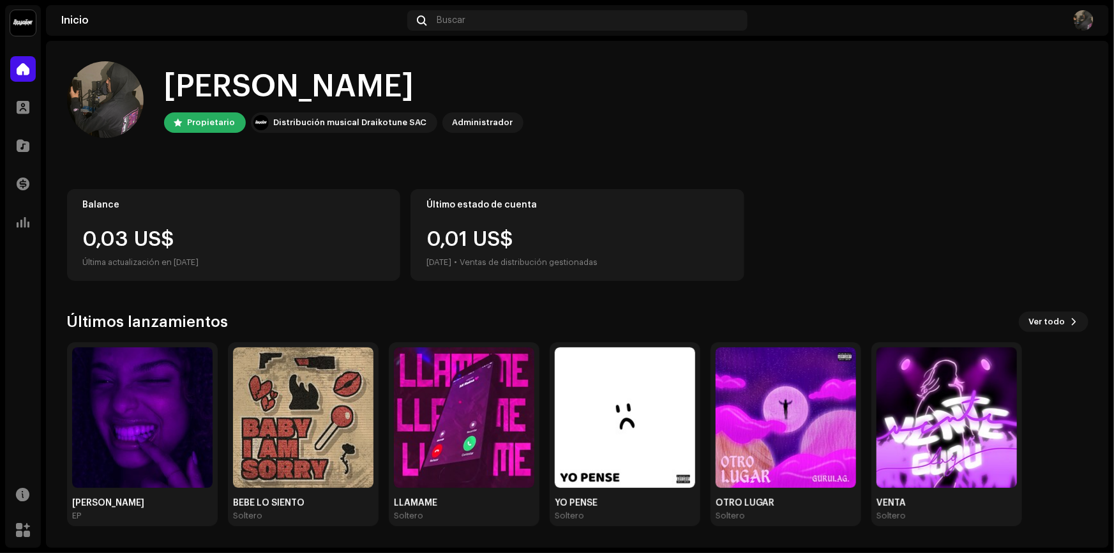
click at [278, 210] on div "Balance 0,03 US$ Última actualización en [DATE]" at bounding box center [234, 235] width 334 height 92
click at [27, 530] on span at bounding box center [23, 530] width 14 height 10
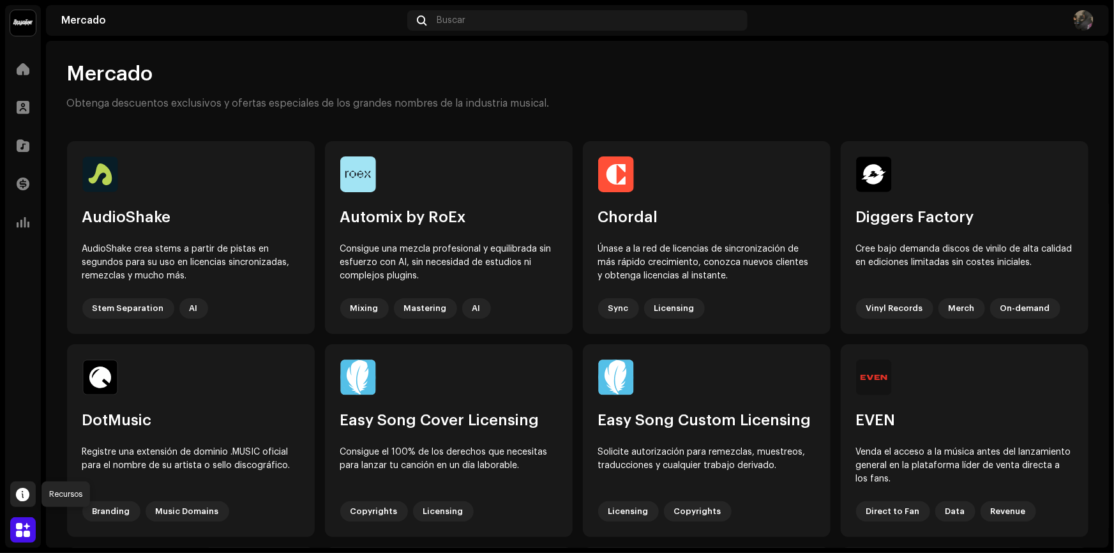
click at [29, 497] on span at bounding box center [23, 494] width 13 height 10
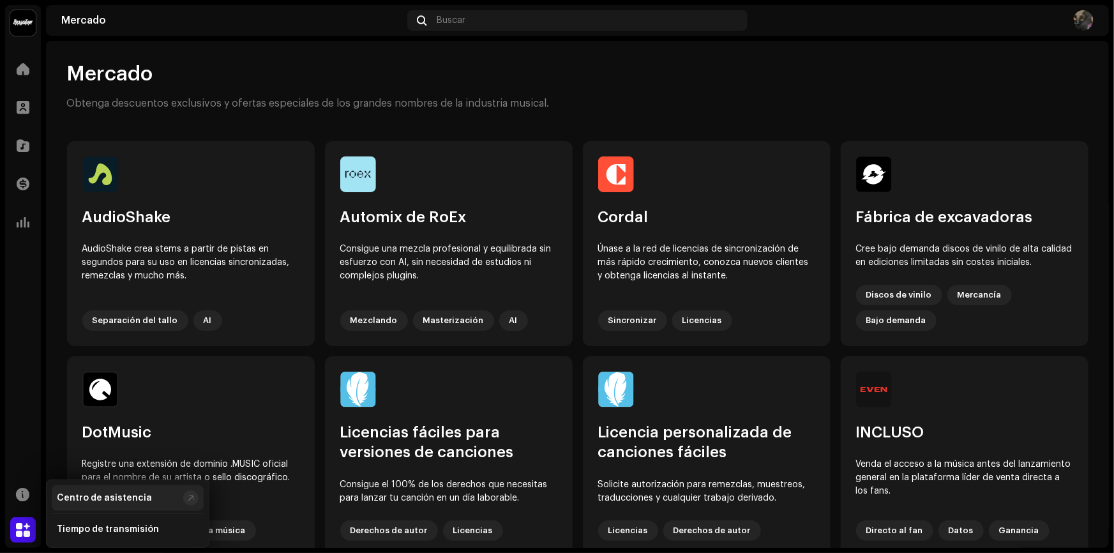
click at [107, 496] on div "Centro de asistencia" at bounding box center [104, 498] width 95 height 10
click at [22, 522] on div at bounding box center [23, 530] width 26 height 26
click at [26, 505] on div at bounding box center [23, 495] width 26 height 26
click at [23, 531] on span at bounding box center [23, 530] width 14 height 10
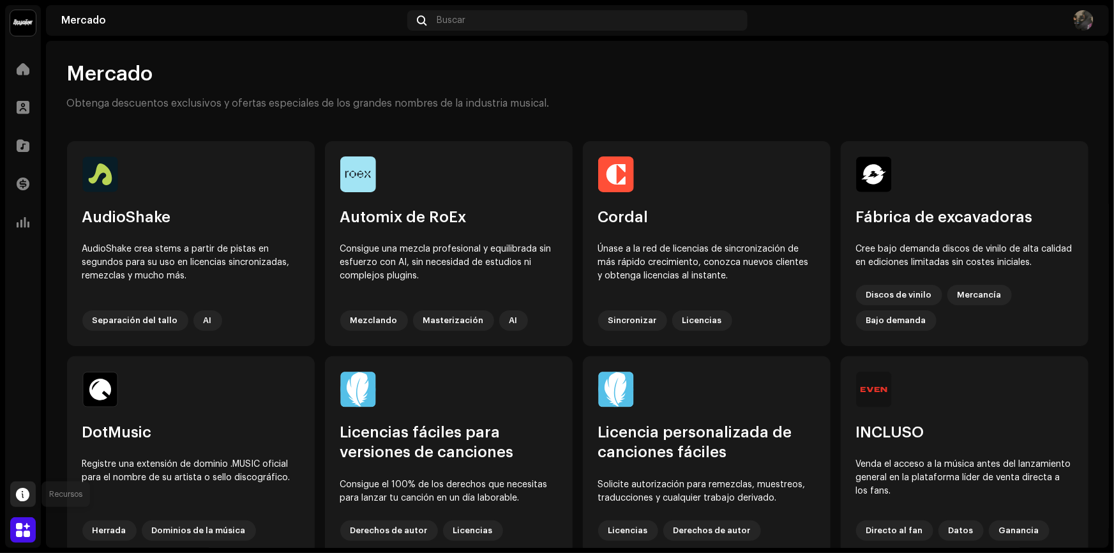
click at [29, 499] on div at bounding box center [23, 495] width 26 height 26
click at [137, 533] on font "Tiempo de transmisión" at bounding box center [108, 529] width 102 height 9
